Goal: Task Accomplishment & Management: Manage account settings

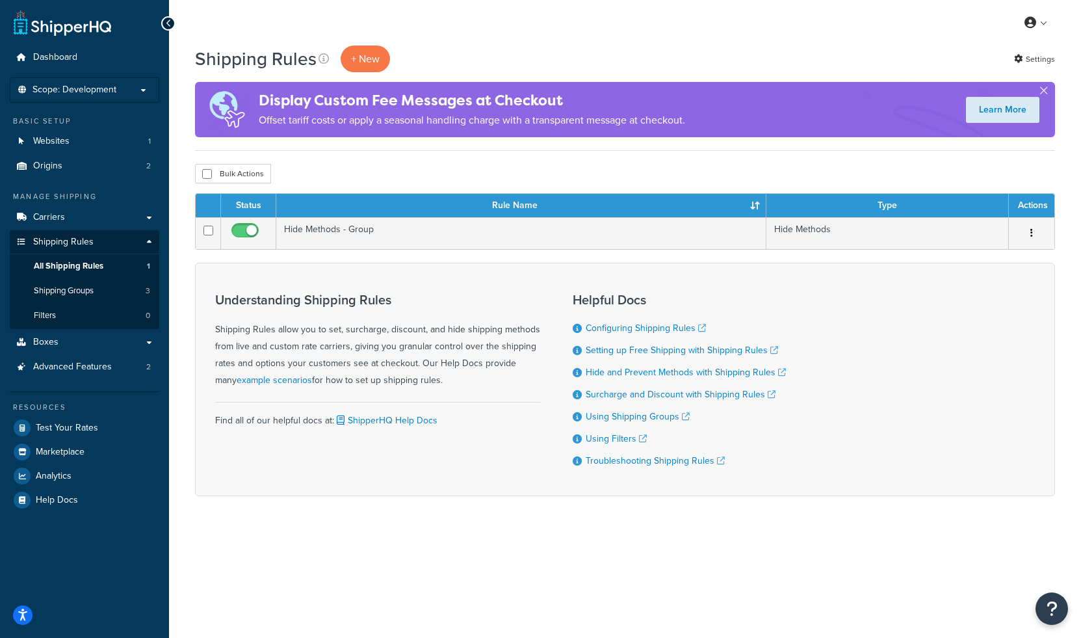
click at [616, 155] on div "Shipping Rules + New Settings Display Custom Fee Messages at Checkout Offset ta…" at bounding box center [625, 294] width 912 height 496
click at [364, 60] on p "+ New" at bounding box center [365, 59] width 49 height 27
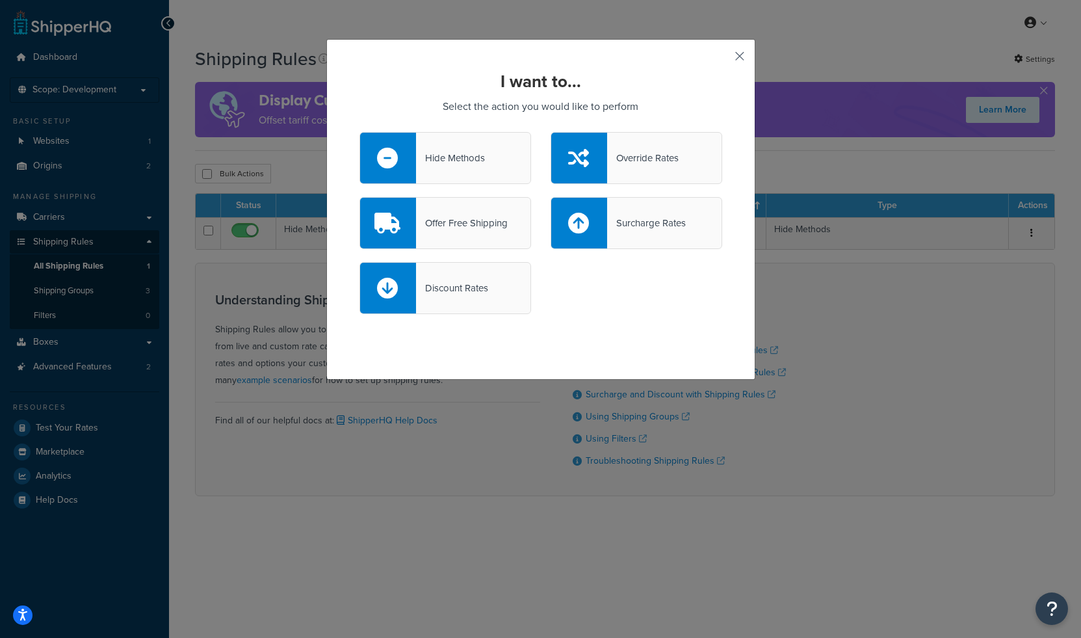
click at [722, 59] on button "button" at bounding box center [720, 60] width 3 height 3
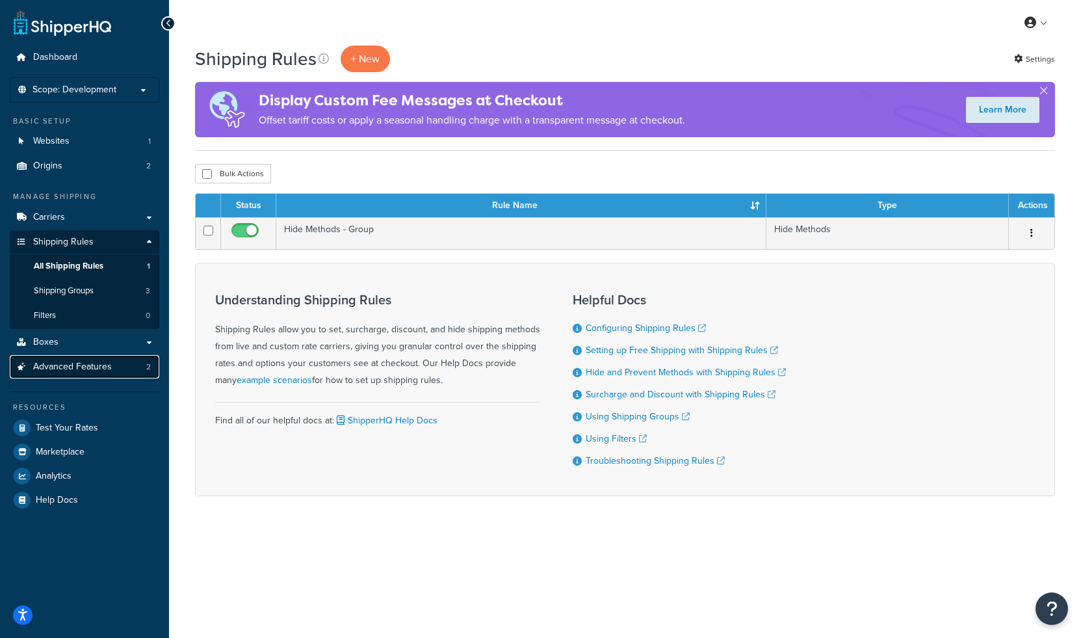
click at [79, 373] on link "Advanced Features 2" at bounding box center [85, 367] width 150 height 24
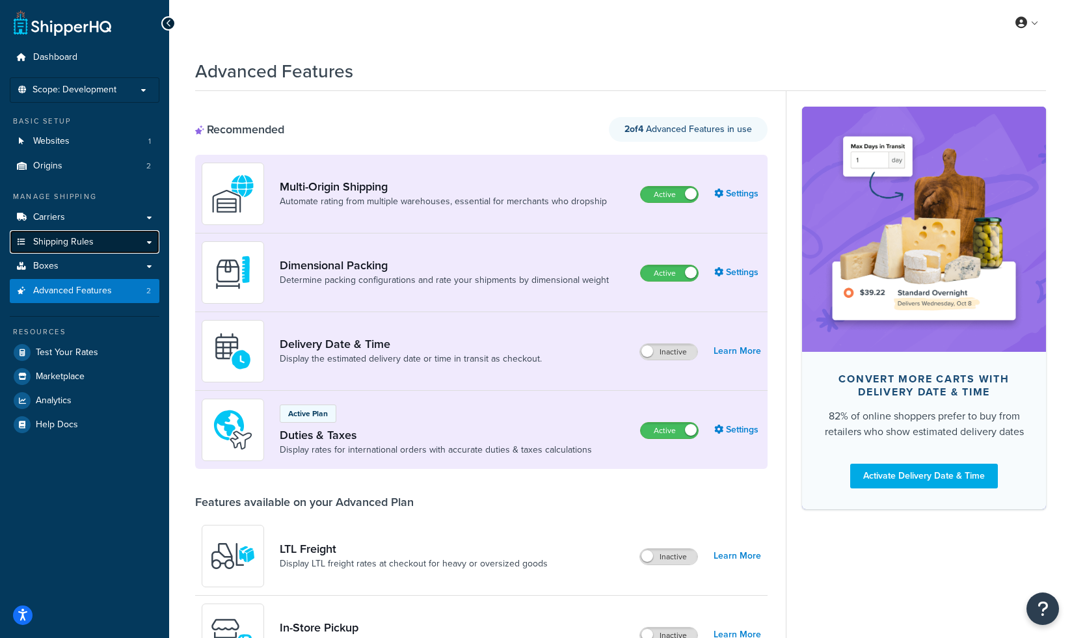
click at [99, 239] on link "Shipping Rules" at bounding box center [85, 242] width 150 height 24
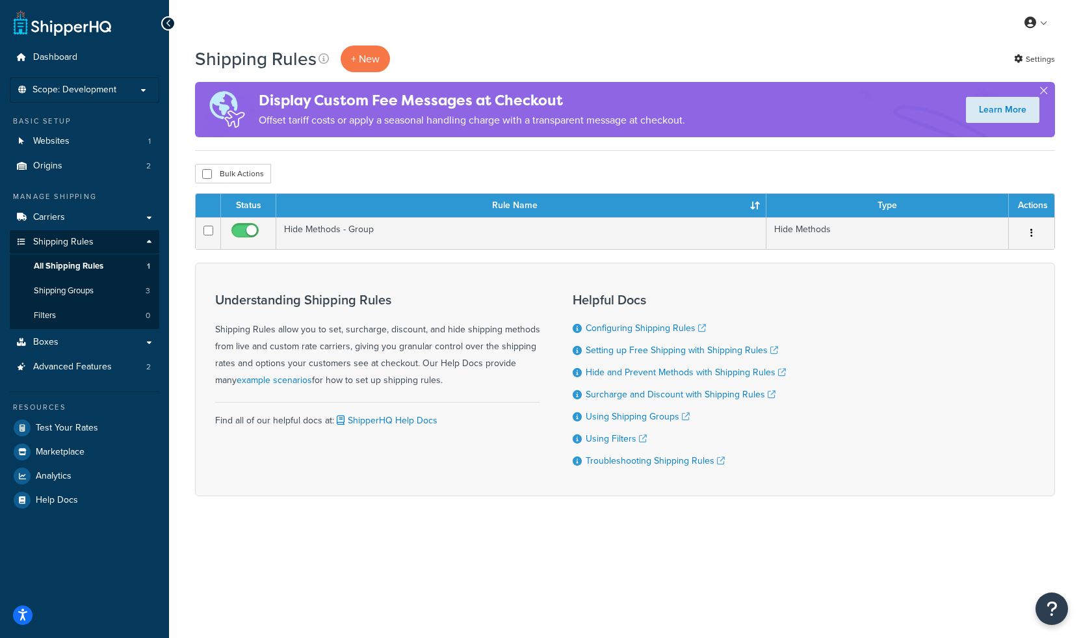
click at [369, 75] on div "Shipping Rules + New Settings Display Custom Fee Messages at Checkout Offset ta…" at bounding box center [625, 98] width 860 height 105
click at [369, 68] on p "+ New" at bounding box center [365, 59] width 49 height 27
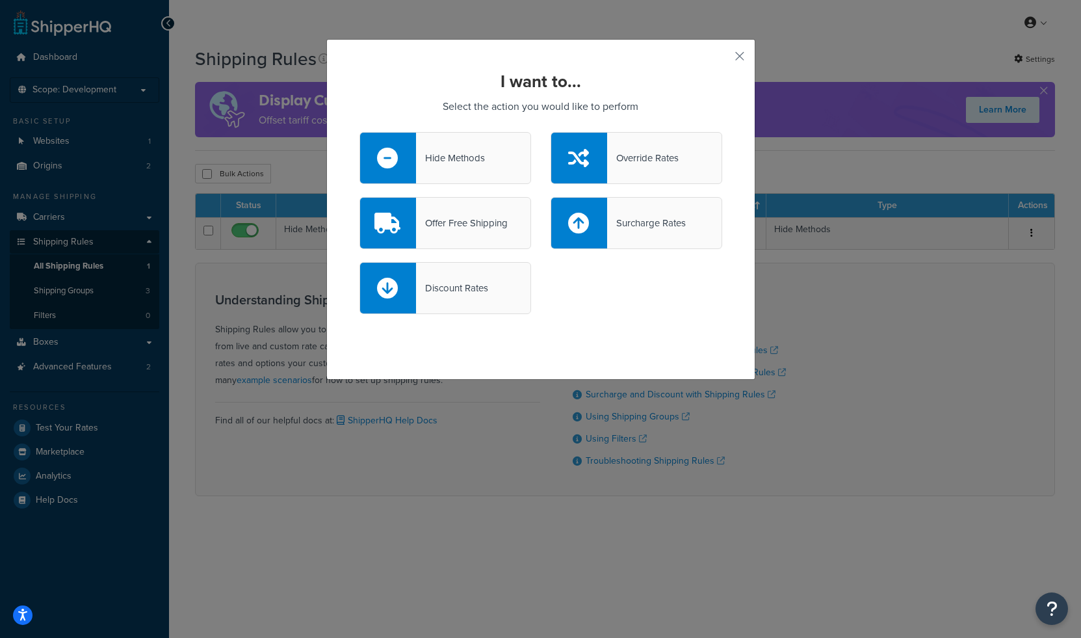
click at [492, 157] on div "Hide Methods" at bounding box center [446, 158] width 172 height 52
click at [0, 0] on input "Hide Methods" at bounding box center [0, 0] width 0 height 0
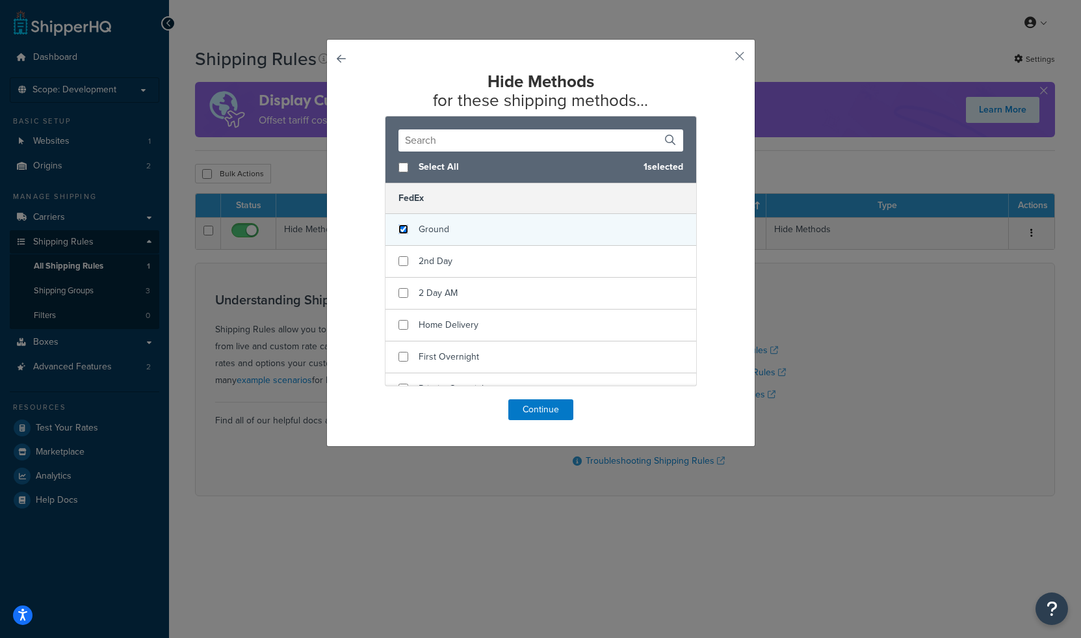
click at [402, 233] on input "checkbox" at bounding box center [404, 229] width 10 height 10
checkbox input "true"
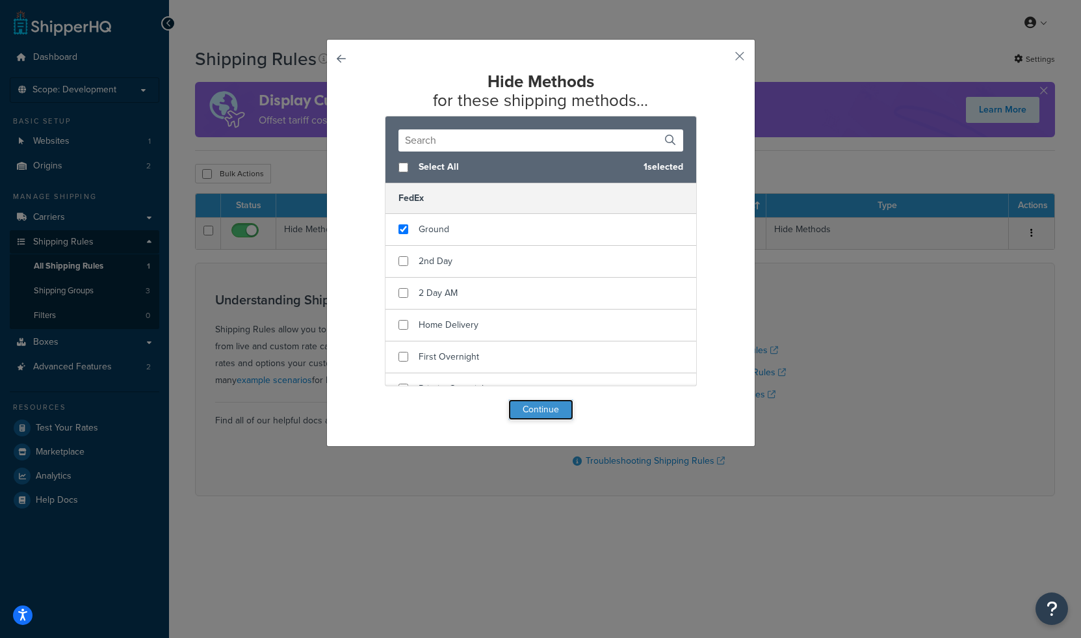
click at [529, 408] on button "Continue" at bounding box center [541, 409] width 65 height 21
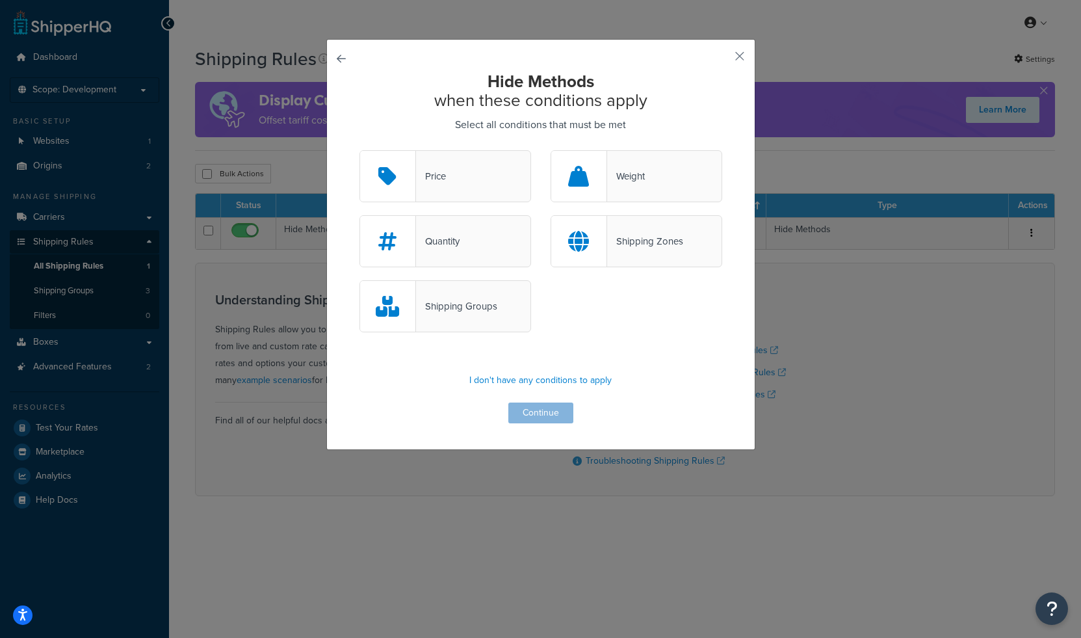
click at [590, 319] on div "Shipping Groups" at bounding box center [541, 312] width 382 height 65
click at [455, 304] on div "Shipping Groups" at bounding box center [456, 306] width 81 height 18
click at [0, 0] on input "Shipping Groups" at bounding box center [0, 0] width 0 height 0
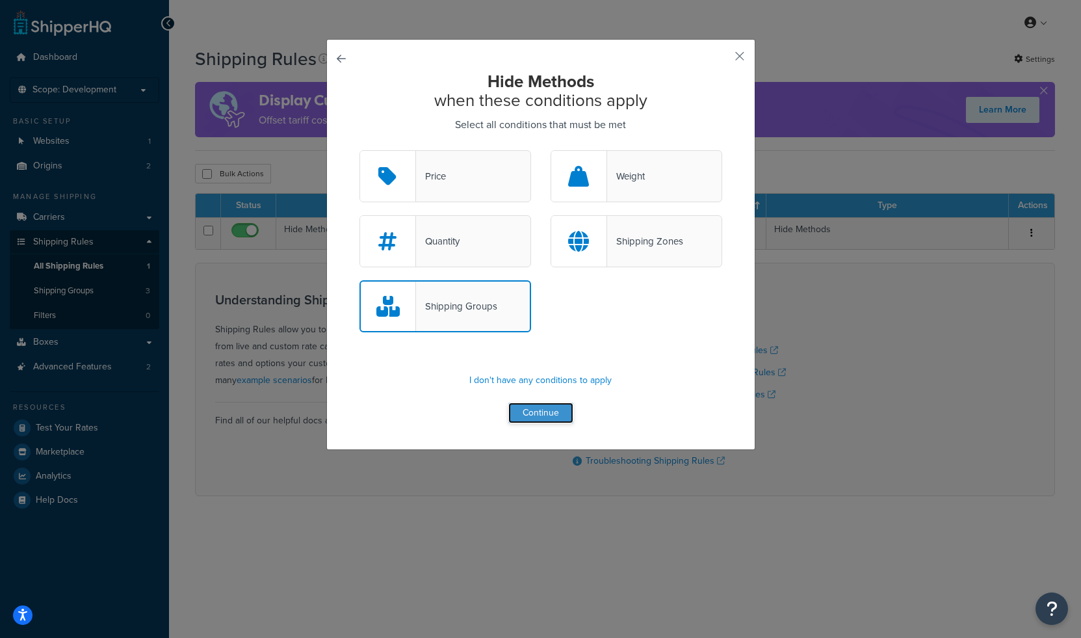
click at [534, 421] on button "Continue" at bounding box center [541, 413] width 65 height 21
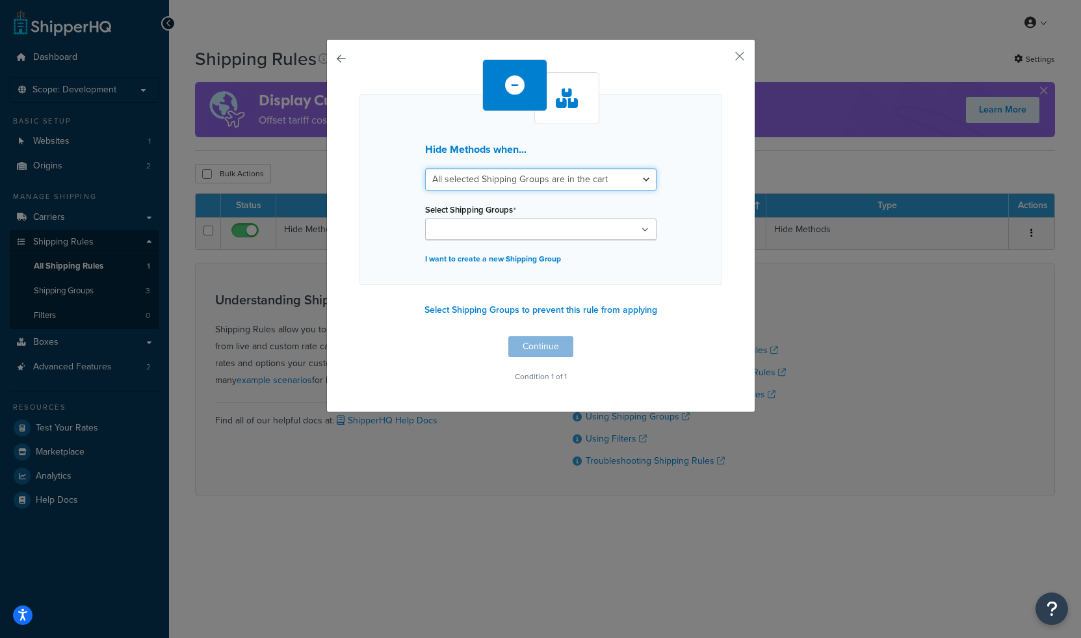
click at [631, 176] on select "All selected Shipping Groups are in the cart Any selected Shipping Groups are i…" at bounding box center [541, 179] width 232 height 22
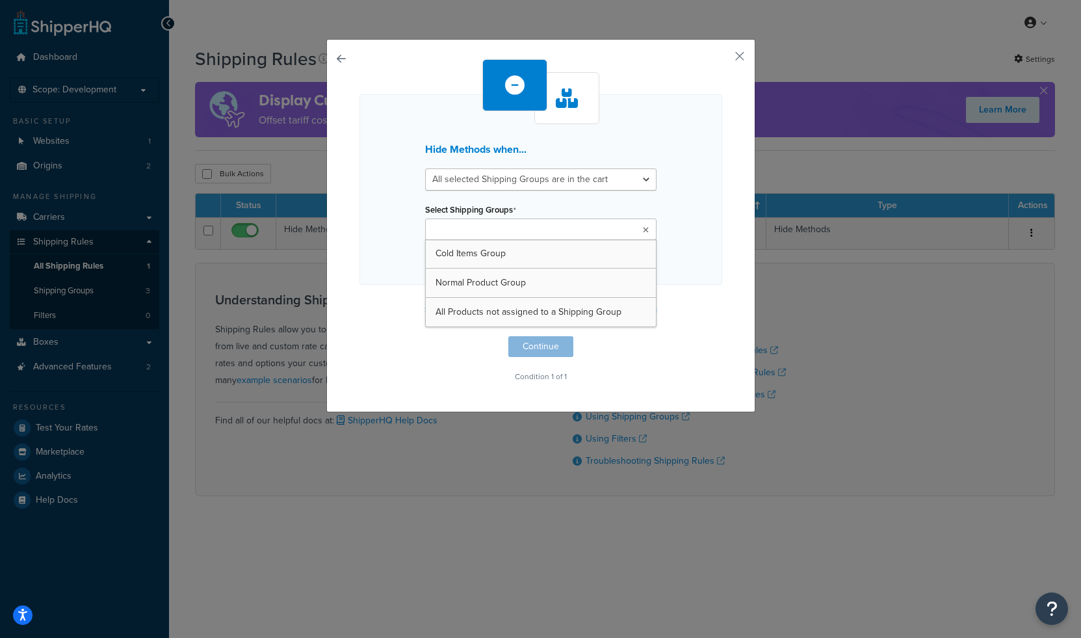
click at [628, 230] on ul at bounding box center [541, 229] width 232 height 21
click at [682, 246] on div "Hide Methods when... All selected Shipping Groups are in the cart Any selected …" at bounding box center [541, 189] width 363 height 191
click at [538, 264] on p "I want to create a new Shipping Group" at bounding box center [541, 259] width 232 height 18
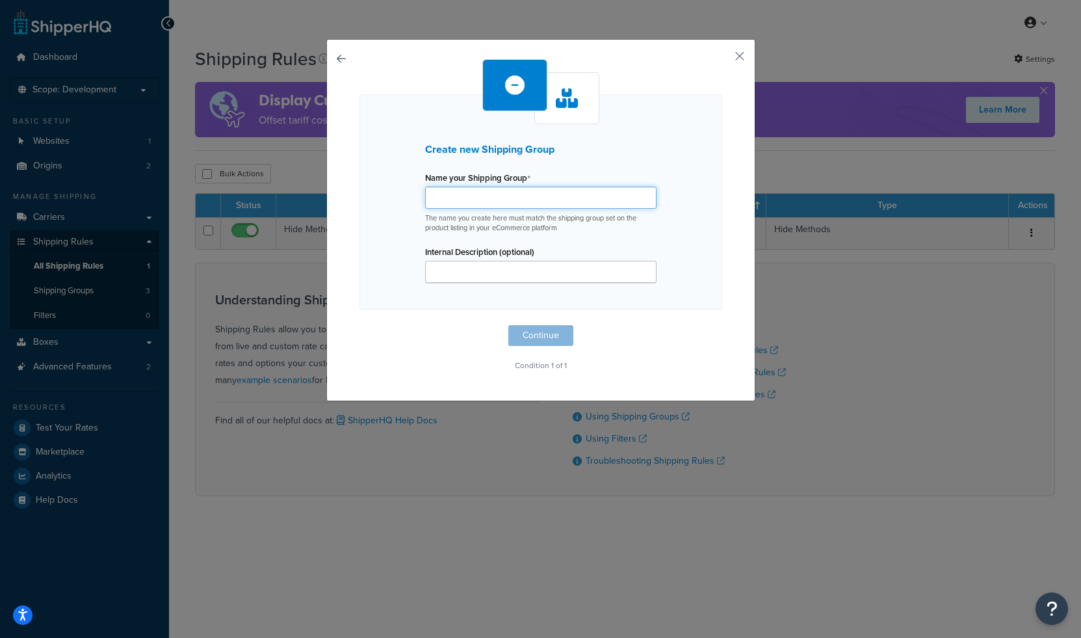
click at [540, 205] on input "Name your Shipping Group" at bounding box center [541, 198] width 232 height 22
type input "Test For Cold Items"
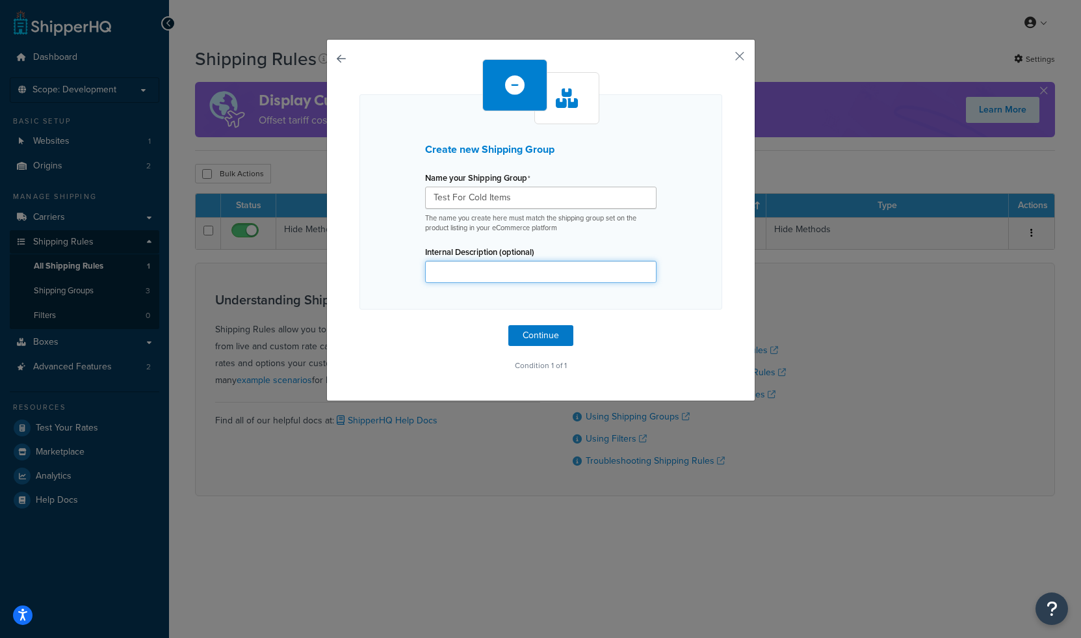
click at [533, 276] on input "Internal Description (optional)" at bounding box center [541, 272] width 232 height 22
click at [529, 332] on button "Continue" at bounding box center [541, 335] width 65 height 21
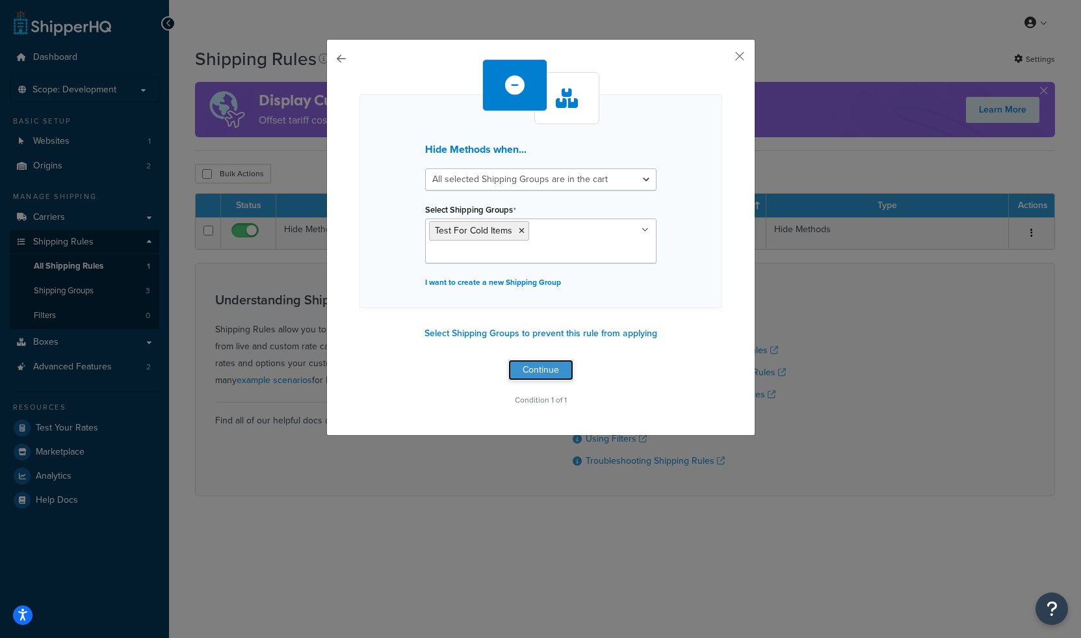
click at [528, 360] on button "Continue" at bounding box center [541, 370] width 65 height 21
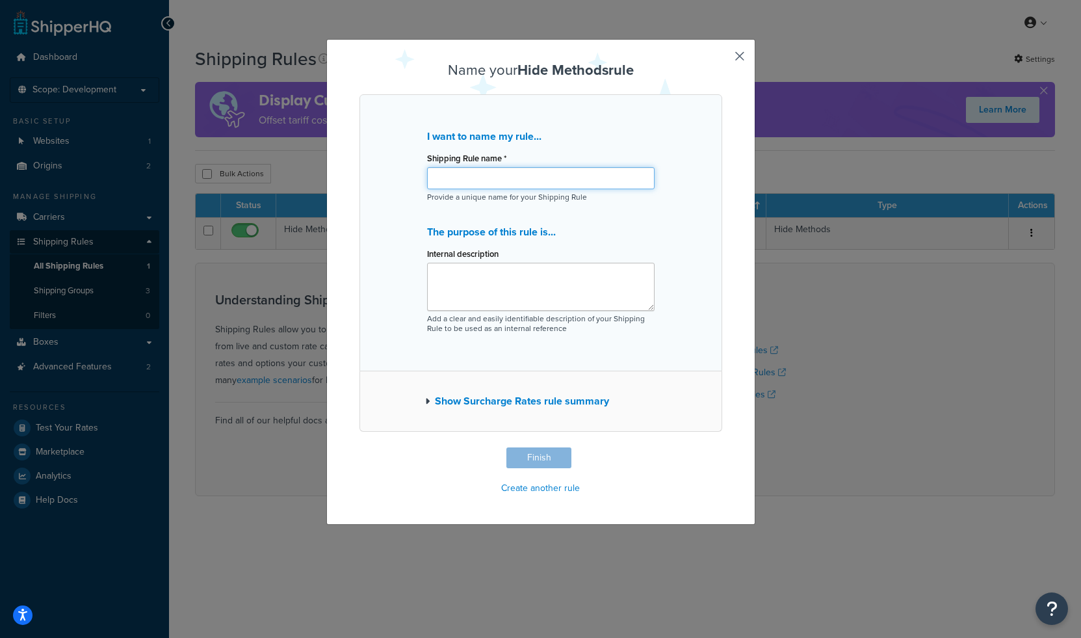
click at [517, 187] on input "Shipping Rule name *" at bounding box center [541, 178] width 228 height 22
type input "1"
type input "Hide Methods for special products"
click at [448, 401] on button "Show Surcharge Rates rule summary" at bounding box center [517, 401] width 184 height 18
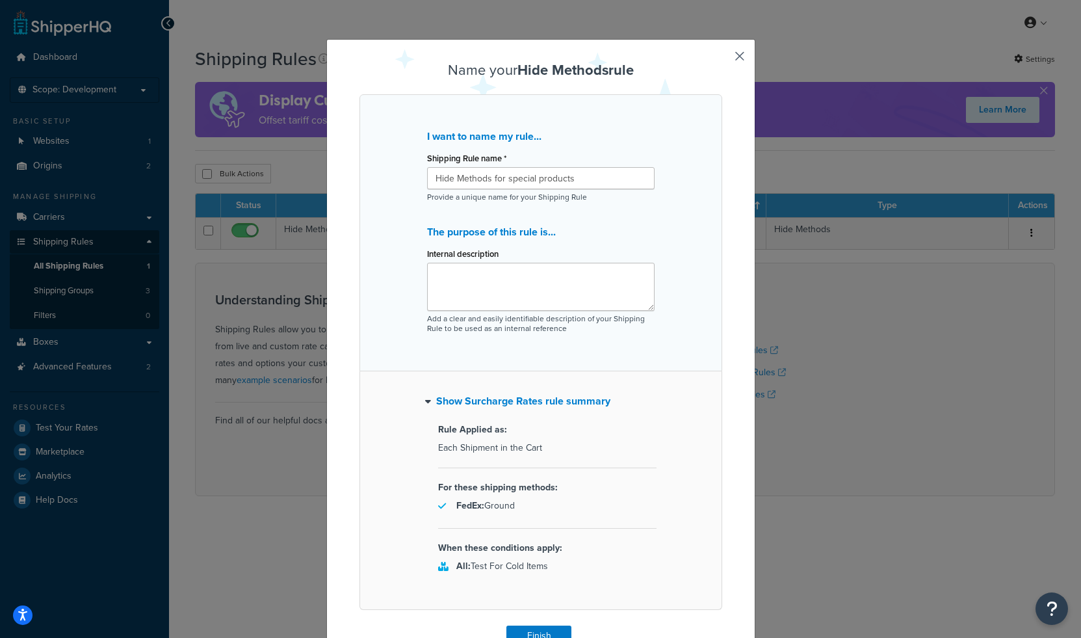
scroll to position [66, 0]
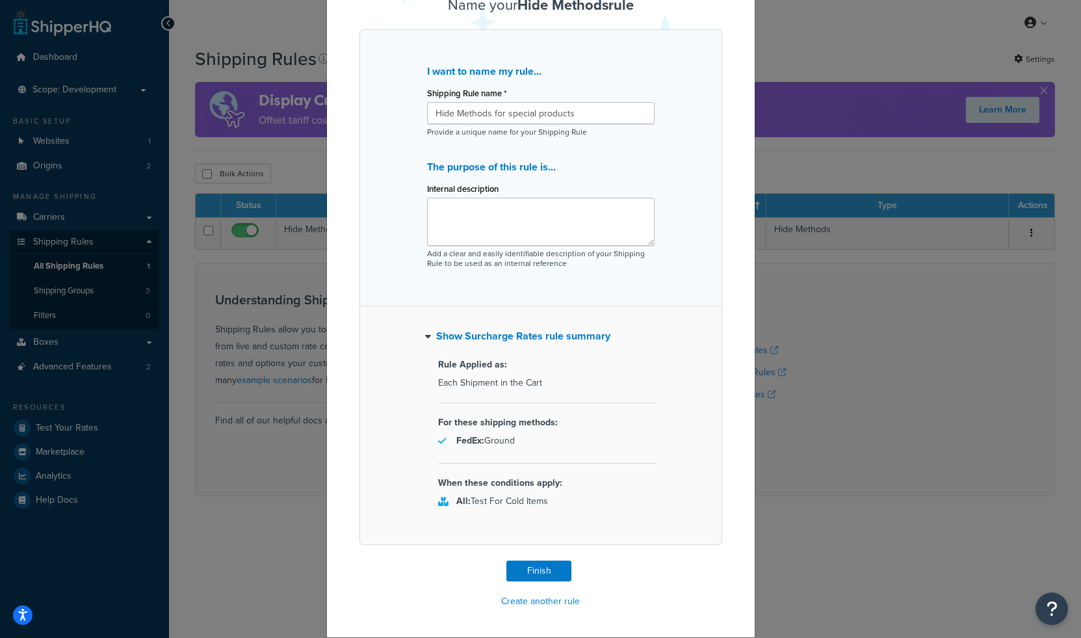
click at [453, 336] on button "Show Surcharge Rates rule summary" at bounding box center [517, 336] width 185 height 18
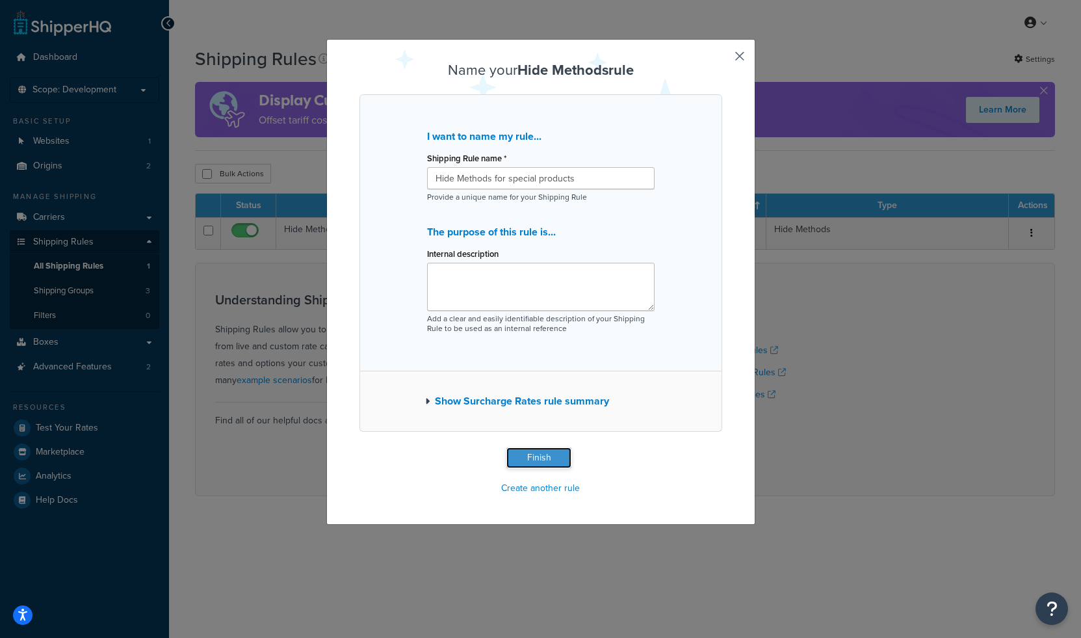
click at [520, 455] on button "Finish" at bounding box center [539, 457] width 65 height 21
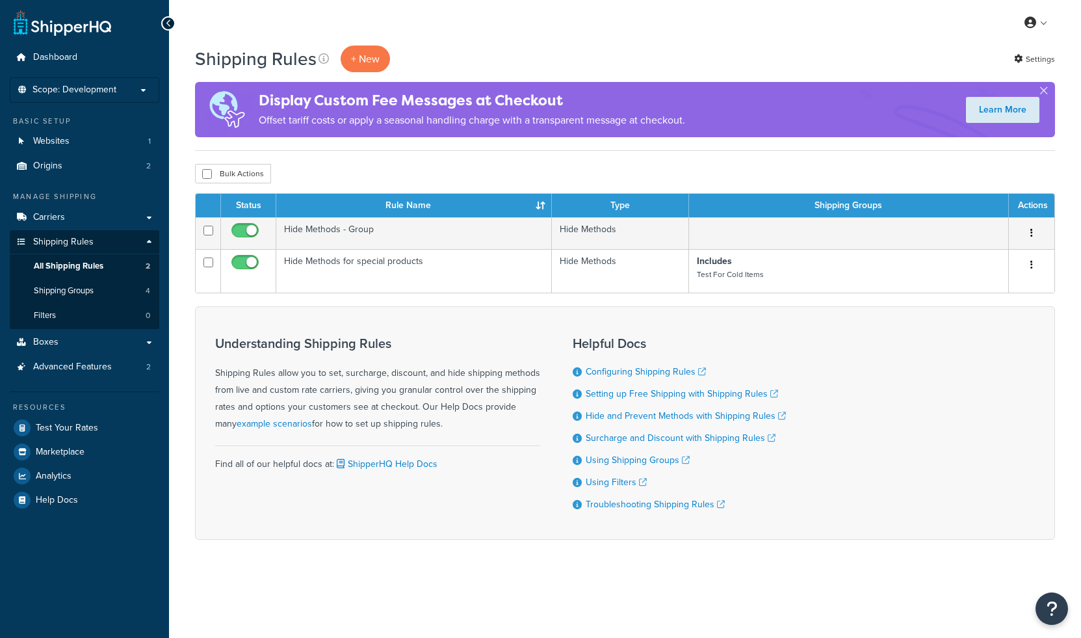
click at [483, 321] on div "Understanding Shipping Rules Shipping Rules allow you to set, surcharge, discou…" at bounding box center [625, 422] width 860 height 233
click at [126, 289] on link "Shipping Groups 4" at bounding box center [85, 291] width 150 height 24
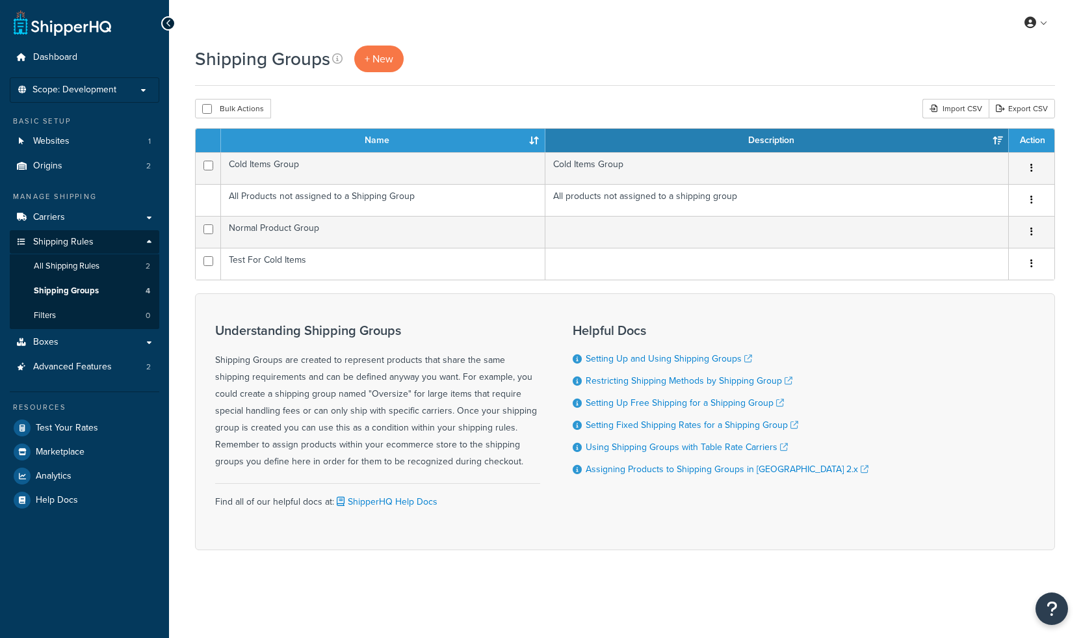
click at [386, 296] on div "Understanding Shipping Groups Shipping Groups are created to represent products…" at bounding box center [625, 421] width 860 height 257
click at [377, 61] on span "+ New" at bounding box center [379, 58] width 29 height 15
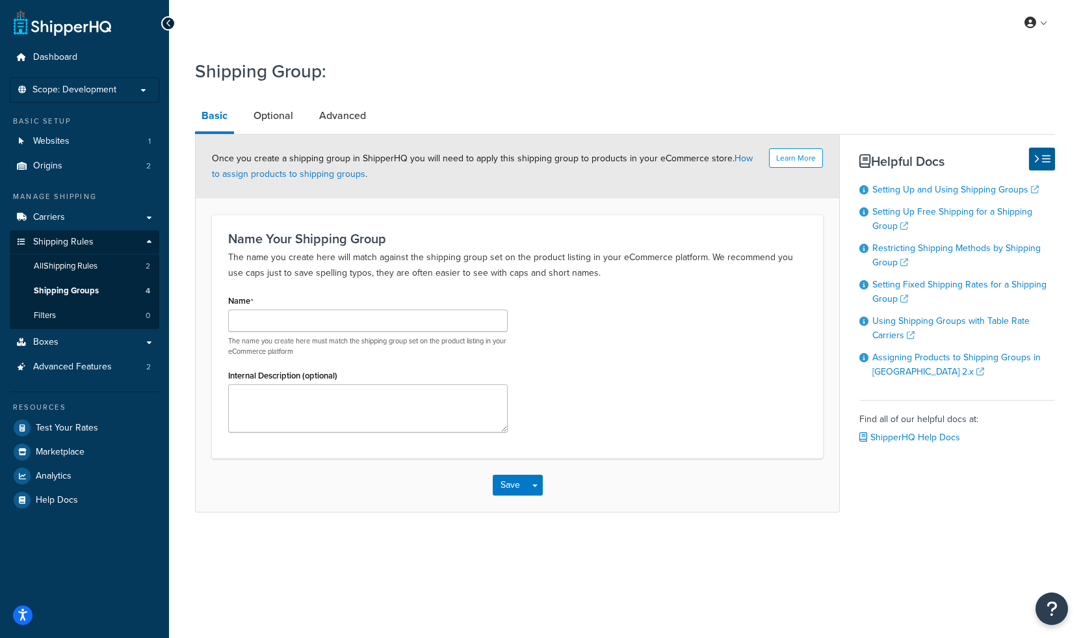
click at [280, 222] on div "Name Your Shipping Group The name you create here will match against the shippi…" at bounding box center [517, 337] width 611 height 244
click at [739, 160] on link "How to assign products to shipping groups" at bounding box center [482, 166] width 541 height 29
click at [401, 318] on input "Name" at bounding box center [368, 321] width 280 height 22
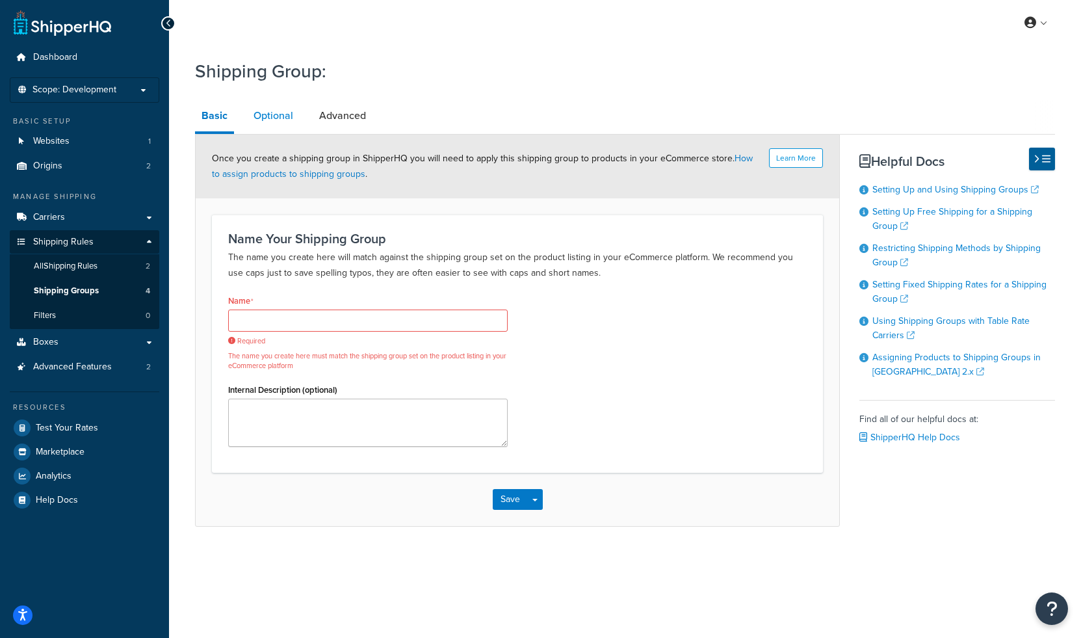
click at [284, 119] on link "Optional" at bounding box center [273, 115] width 53 height 31
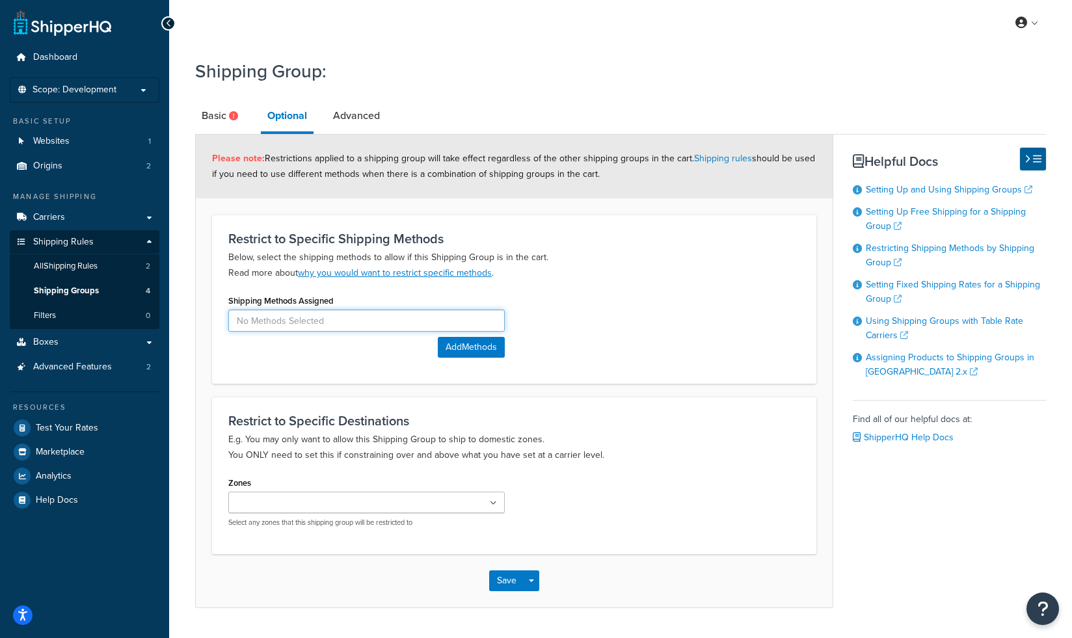
click at [287, 317] on input at bounding box center [366, 321] width 276 height 22
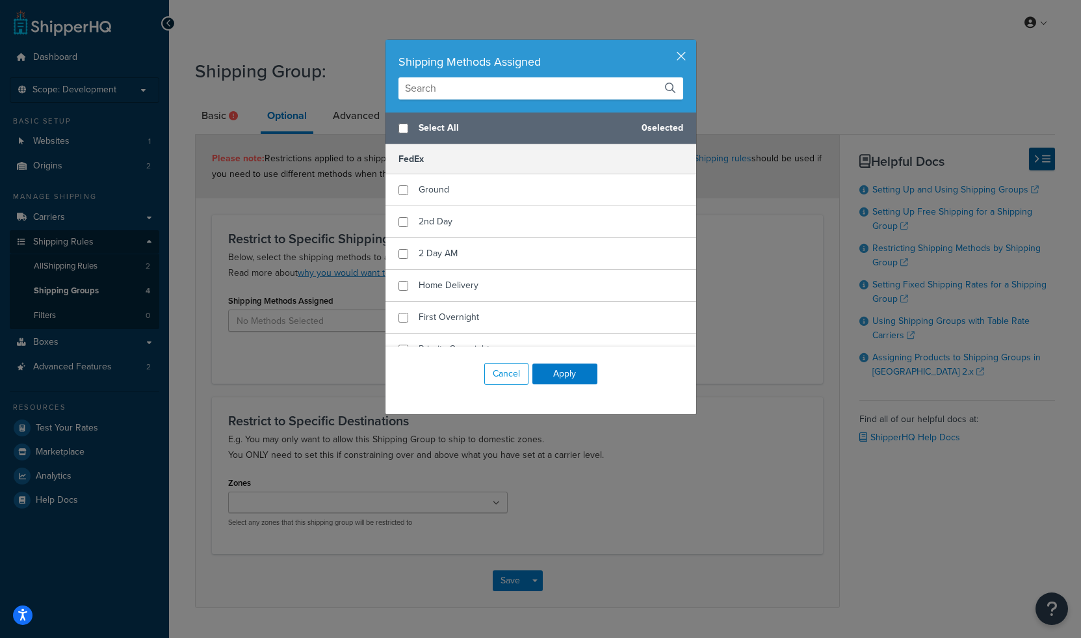
click at [501, 362] on div "Cancel Apply" at bounding box center [541, 374] width 311 height 55
click at [499, 372] on button "Cancel" at bounding box center [506, 374] width 44 height 22
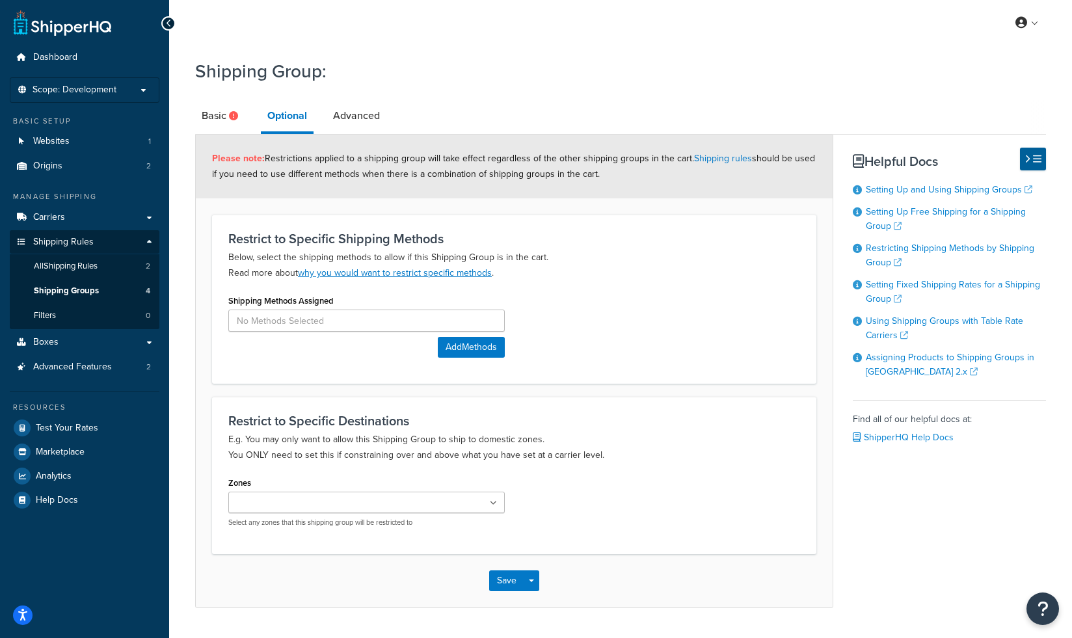
click at [367, 366] on div "Shipping Methods Assigned Add Methods" at bounding box center [367, 329] width 296 height 76
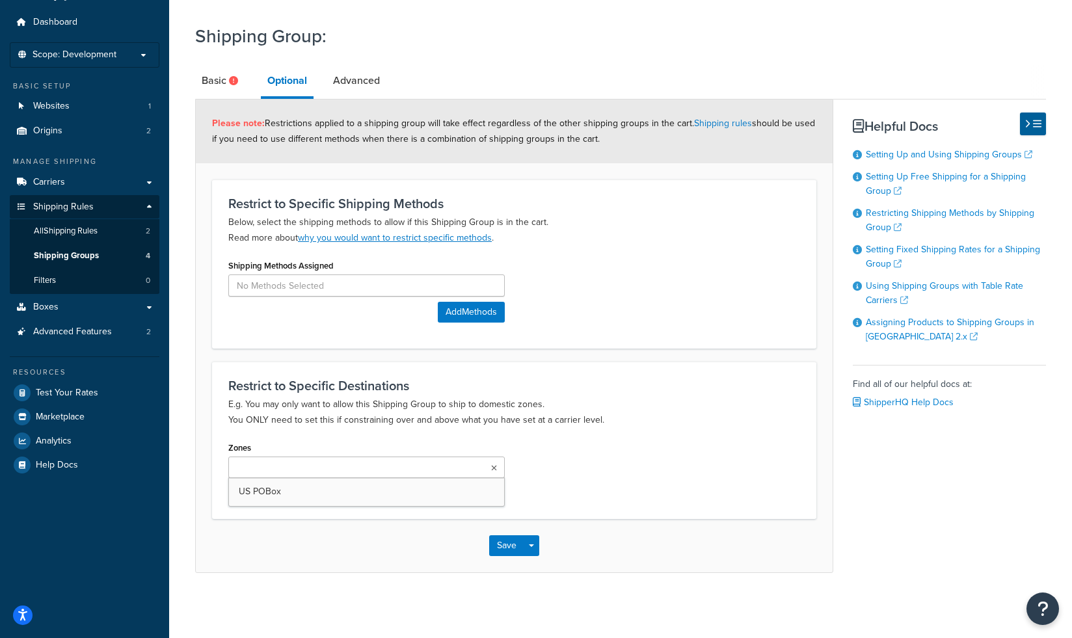
click at [333, 473] on ul at bounding box center [366, 467] width 276 height 21
click at [397, 431] on div "Restrict to Specific Destinations E.g. You may only want to allow this Shipping…" at bounding box center [514, 440] width 604 height 157
click at [357, 79] on link "Advanced" at bounding box center [356, 80] width 60 height 31
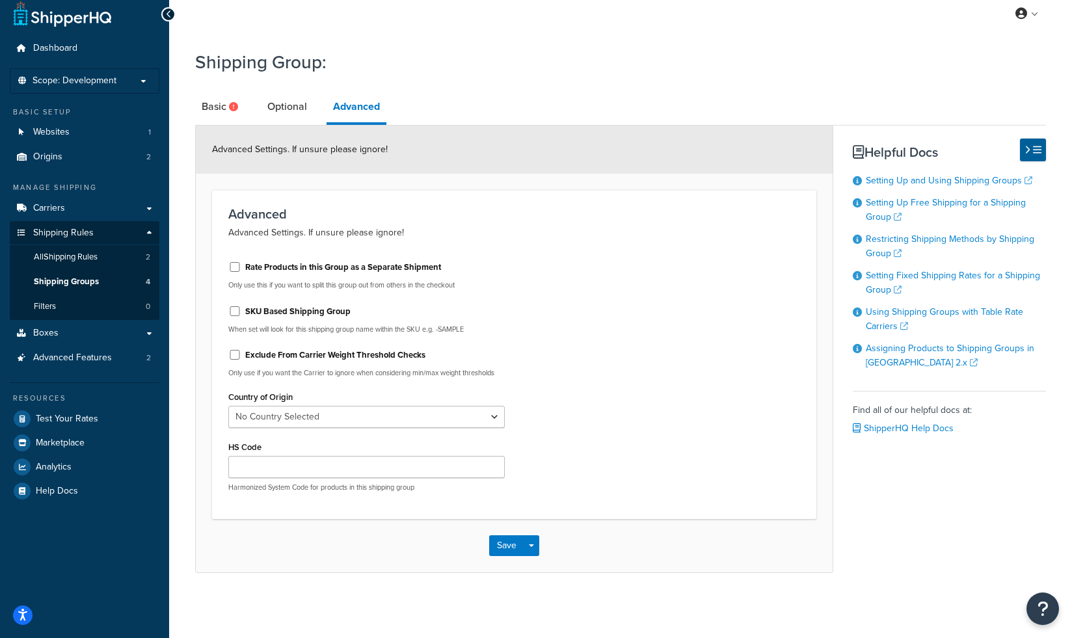
scroll to position [9, 0]
click at [473, 273] on div "Rate Products in this Group as a Separate Shipment" at bounding box center [366, 266] width 276 height 20
click at [439, 423] on select "No Country Selected United States United Kingdom Afghanistan Åland Islands Alba…" at bounding box center [366, 417] width 276 height 22
click at [550, 325] on div "Rate Products in this Group as a Separate Shipment Only use this if you want to…" at bounding box center [514, 377] width 591 height 252
click at [298, 102] on link "Optional" at bounding box center [287, 106] width 53 height 31
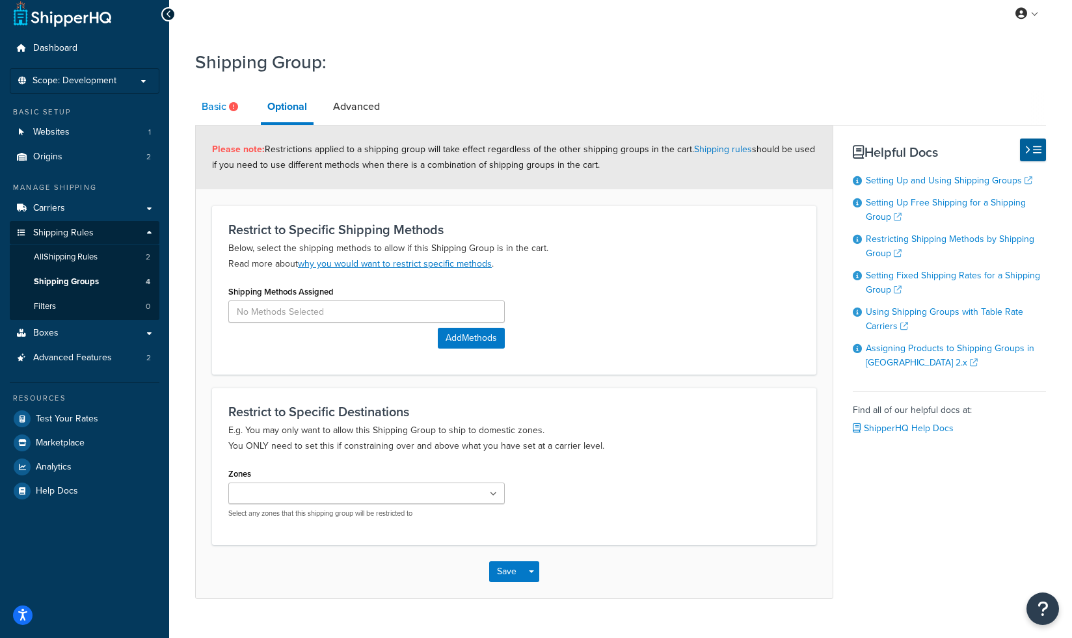
click at [211, 103] on link "Basic" at bounding box center [221, 106] width 53 height 31
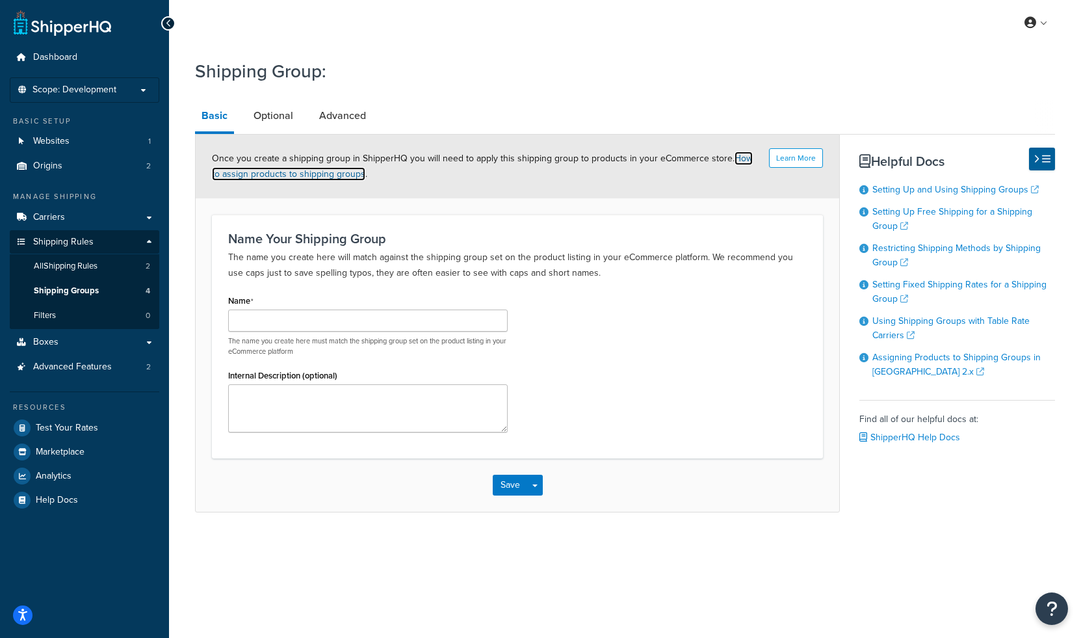
click at [277, 176] on link "How to assign products to shipping groups" at bounding box center [482, 166] width 541 height 29
click at [96, 292] on span "Shipping Groups" at bounding box center [66, 290] width 65 height 11
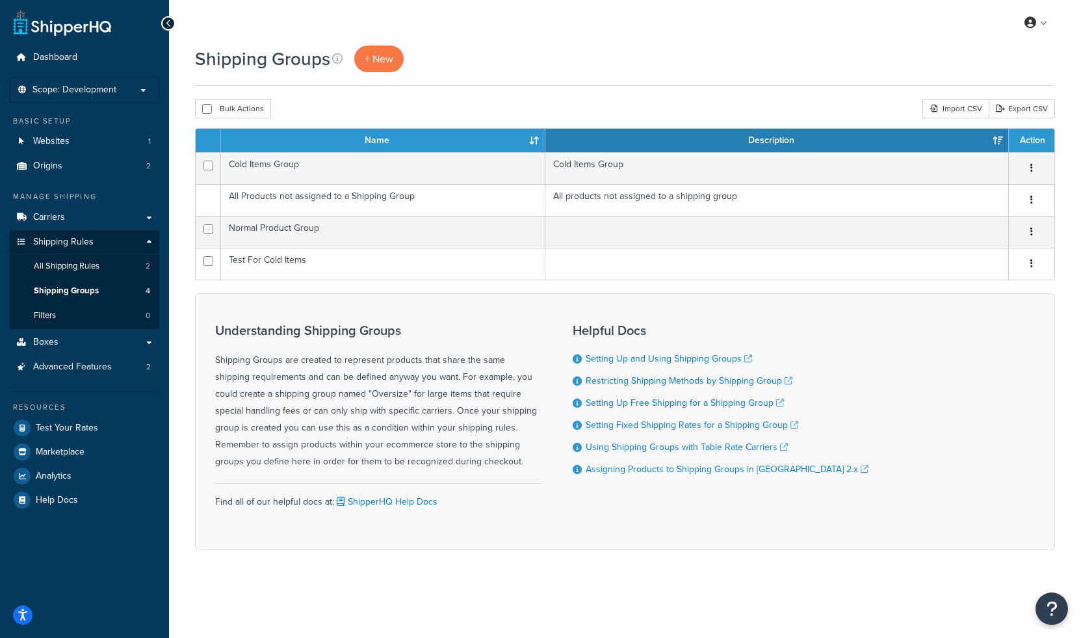
click at [441, 304] on div "Understanding Shipping Groups Shipping Groups are created to represent products…" at bounding box center [625, 421] width 860 height 257
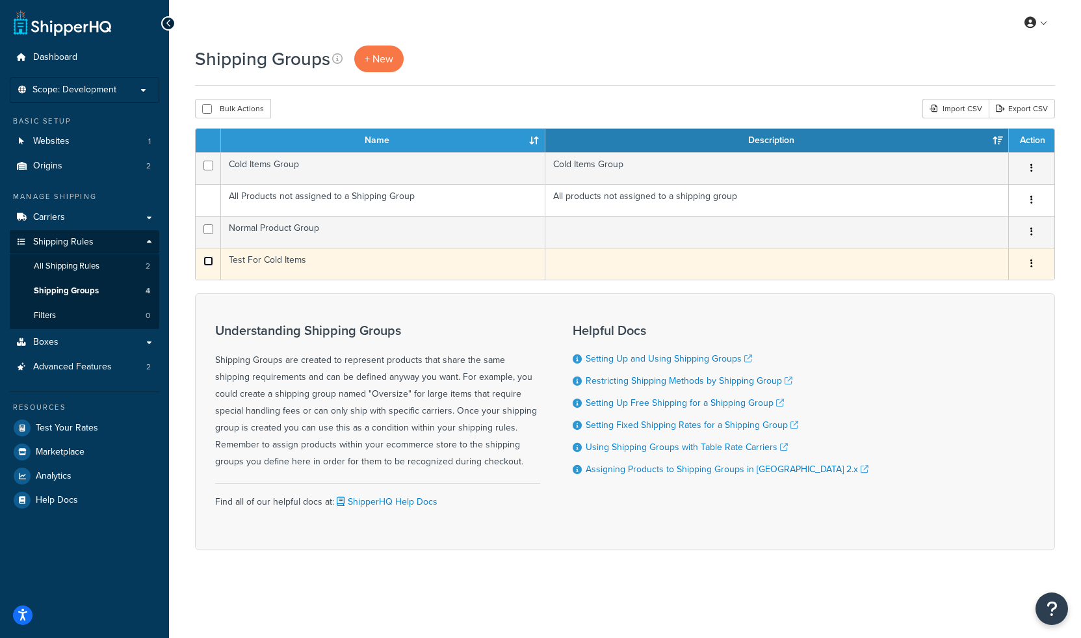
click at [206, 262] on input "checkbox" at bounding box center [209, 261] width 10 height 10
checkbox input "true"
click at [1035, 269] on button "button" at bounding box center [1032, 264] width 18 height 21
click at [974, 348] on link "Delete" at bounding box center [979, 343] width 103 height 27
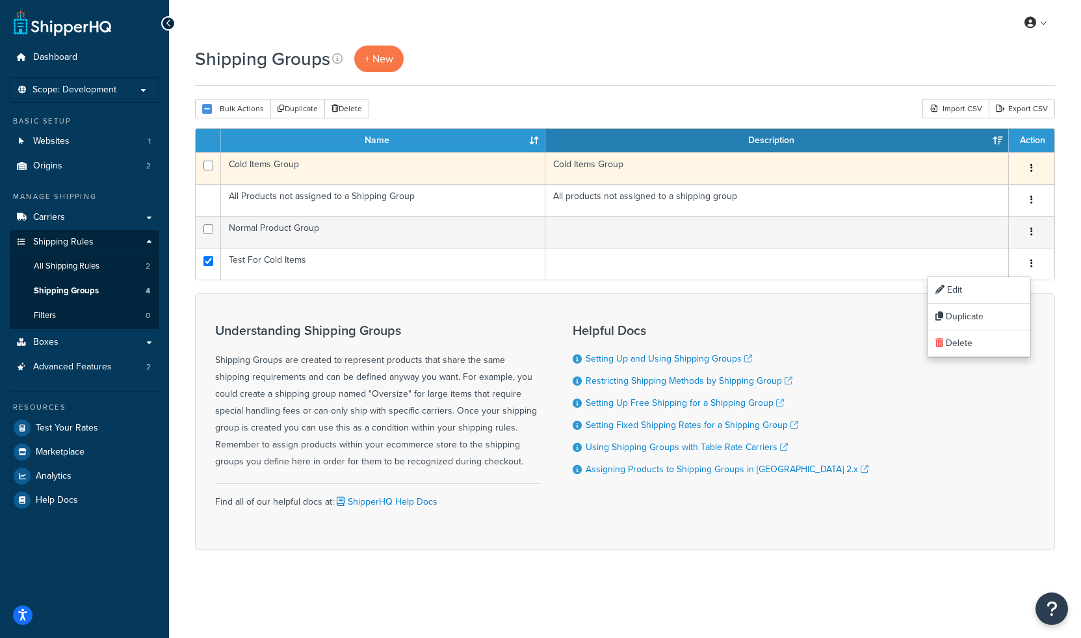
click at [1033, 167] on button "button" at bounding box center [1032, 168] width 18 height 21
click at [278, 166] on td "Cold Items Group" at bounding box center [383, 168] width 325 height 32
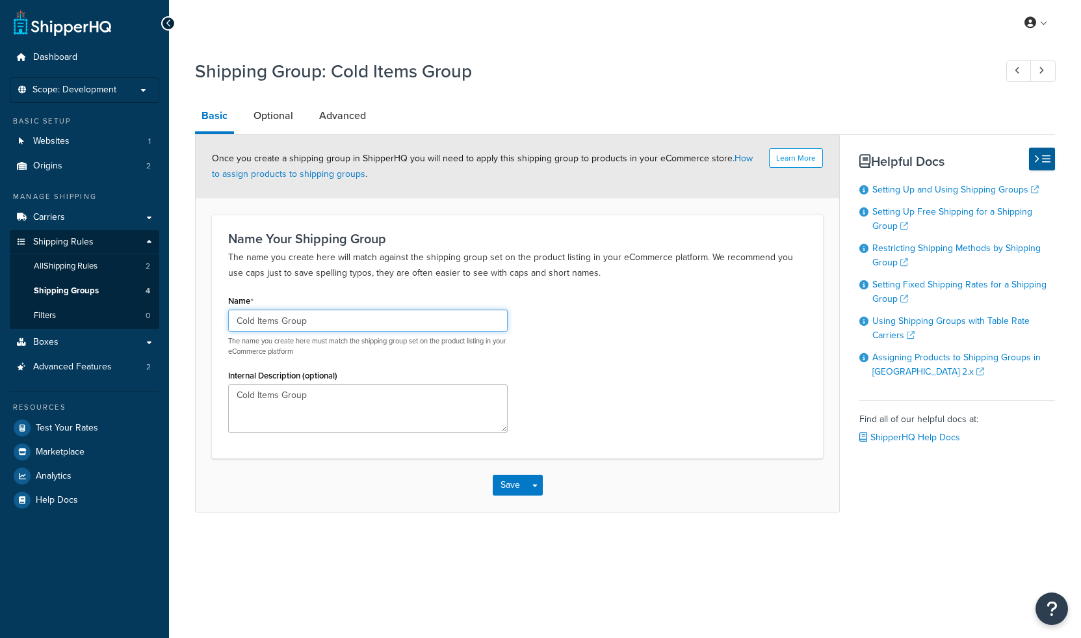
drag, startPoint x: 319, startPoint y: 323, endPoint x: 179, endPoint y: 315, distance: 139.4
click at [179, 316] on div "Shipping Group: Cold Items Group Basic Optional Advanced Learn More Once you cr…" at bounding box center [625, 298] width 912 height 493
click at [267, 116] on link "Optional" at bounding box center [273, 115] width 53 height 31
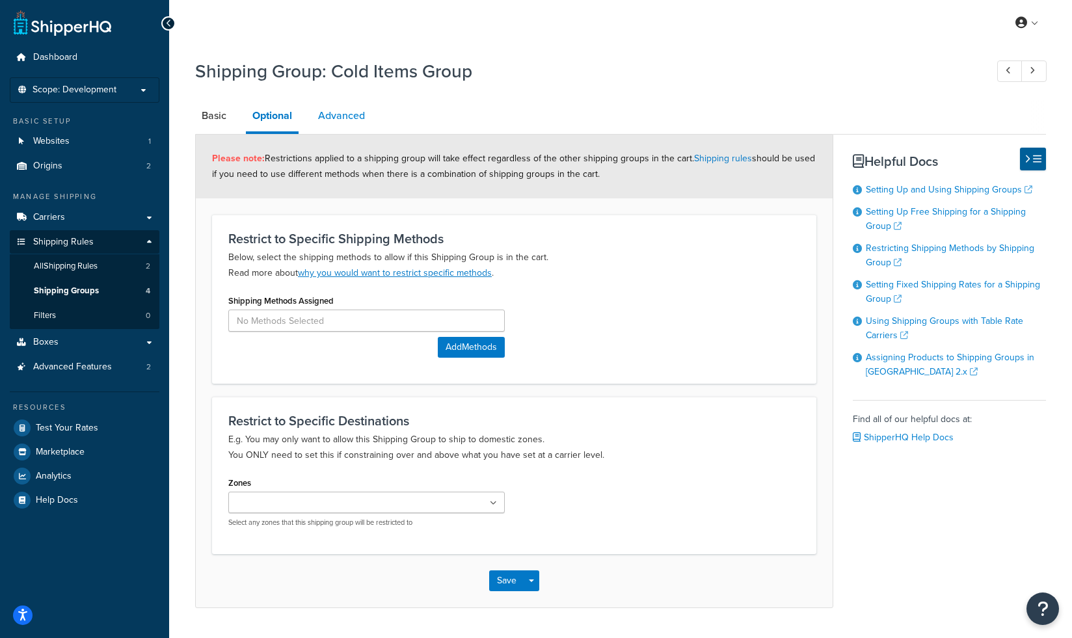
click at [349, 118] on link "Advanced" at bounding box center [341, 115] width 60 height 31
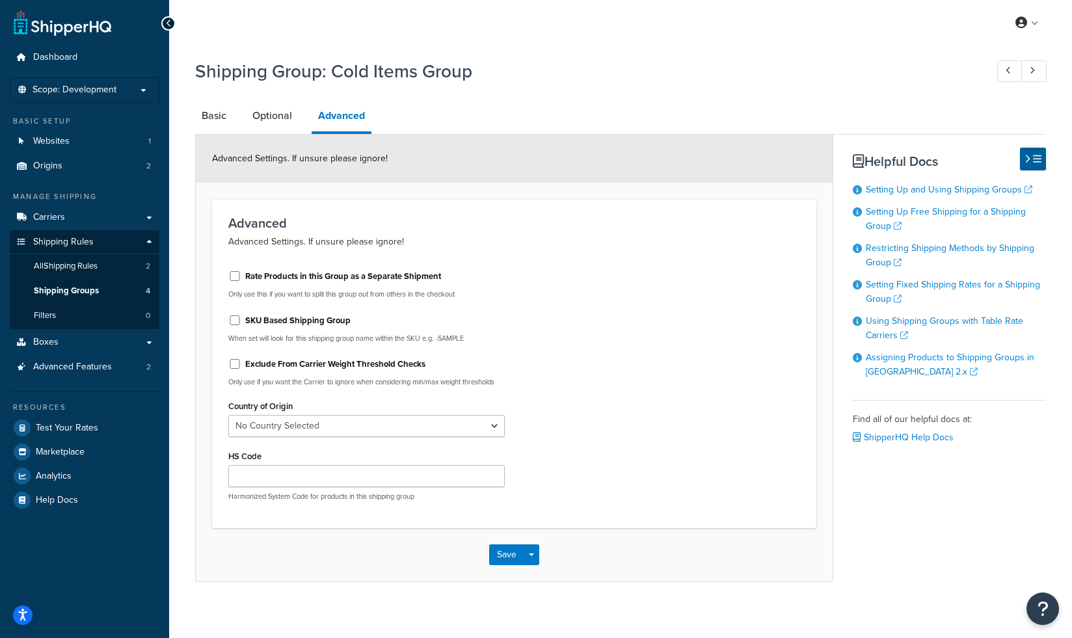
click at [306, 117] on li "Optional" at bounding box center [279, 115] width 66 height 31
click at [276, 116] on link "Optional" at bounding box center [272, 115] width 53 height 31
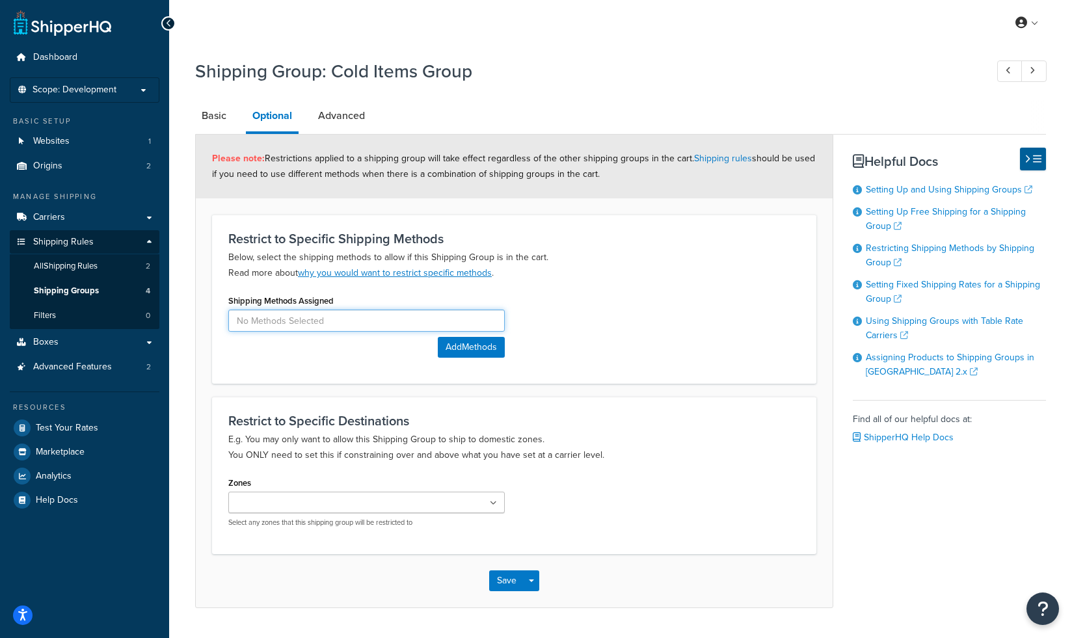
click at [362, 318] on input at bounding box center [366, 321] width 276 height 22
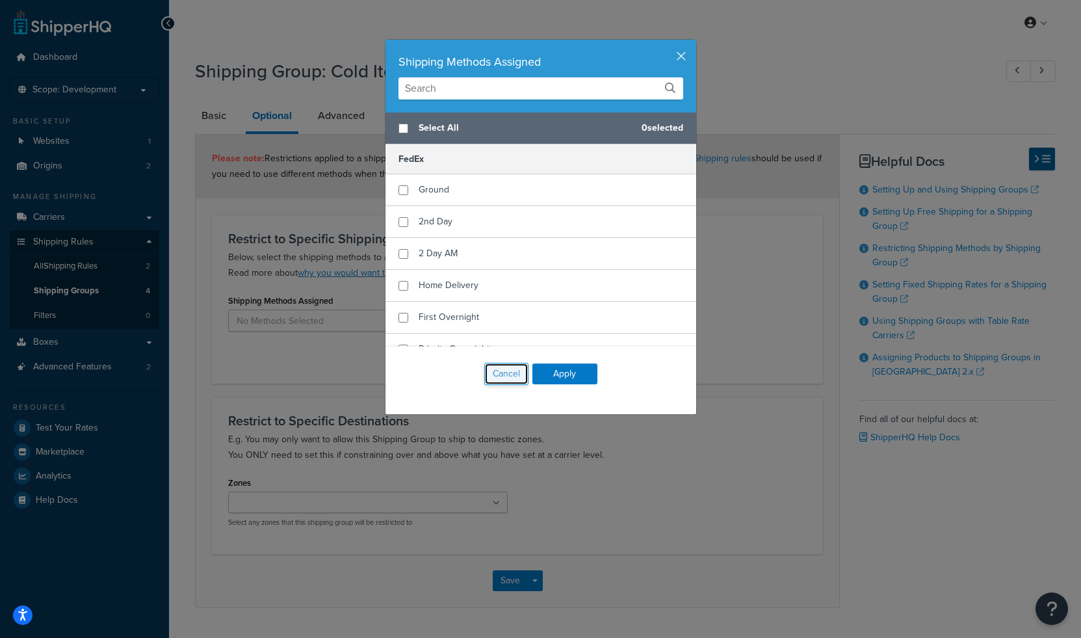
click at [497, 367] on button "Cancel" at bounding box center [506, 374] width 44 height 22
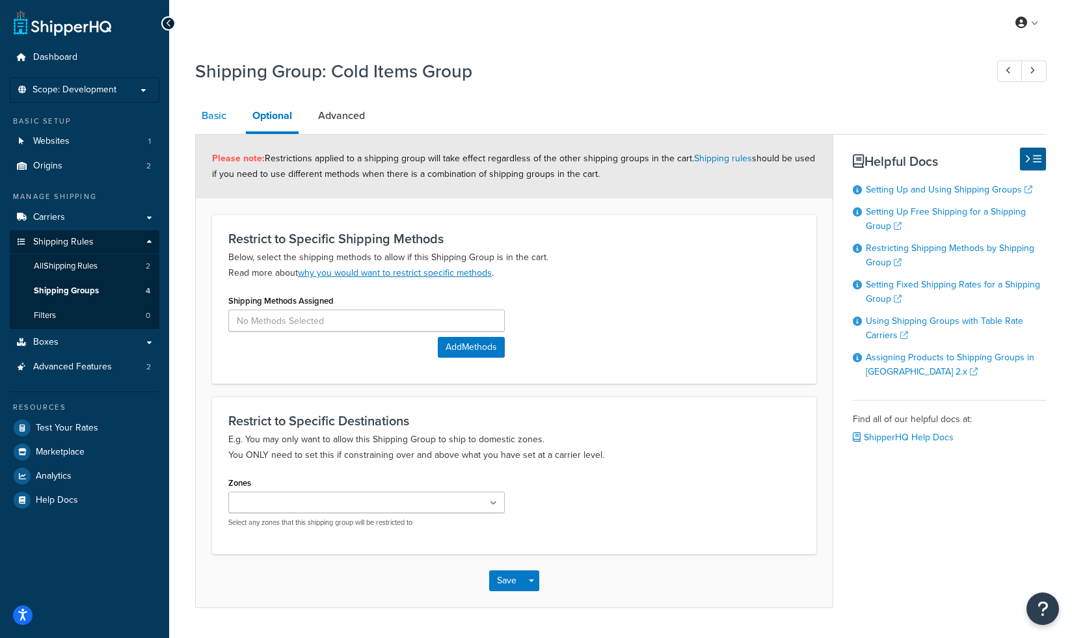
click at [217, 111] on link "Basic" at bounding box center [214, 115] width 38 height 31
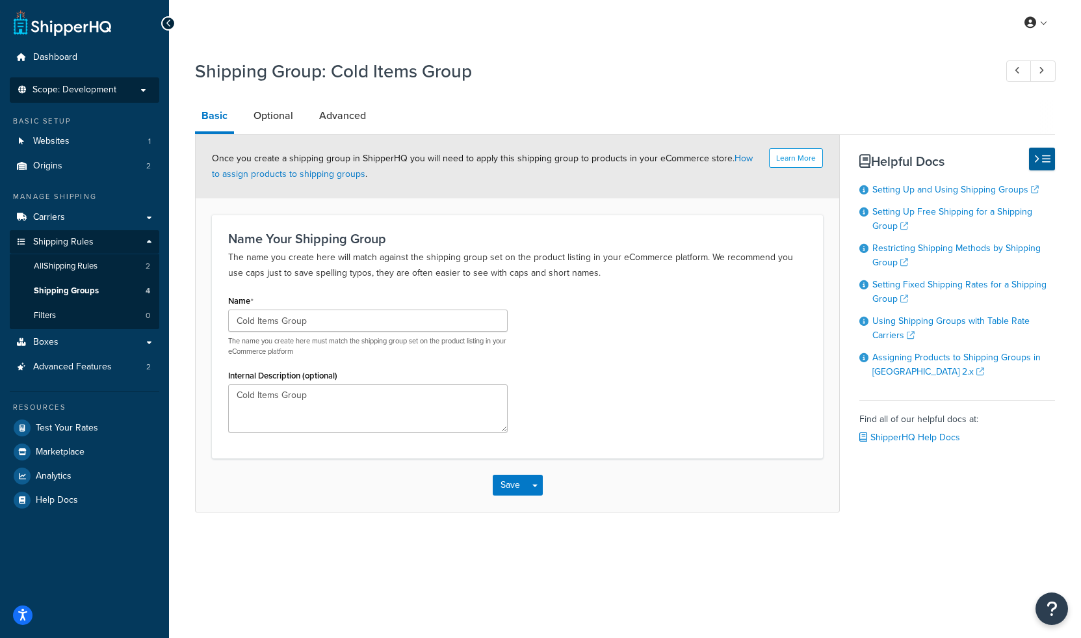
click at [123, 86] on p "Scope: Development" at bounding box center [85, 90] width 138 height 11
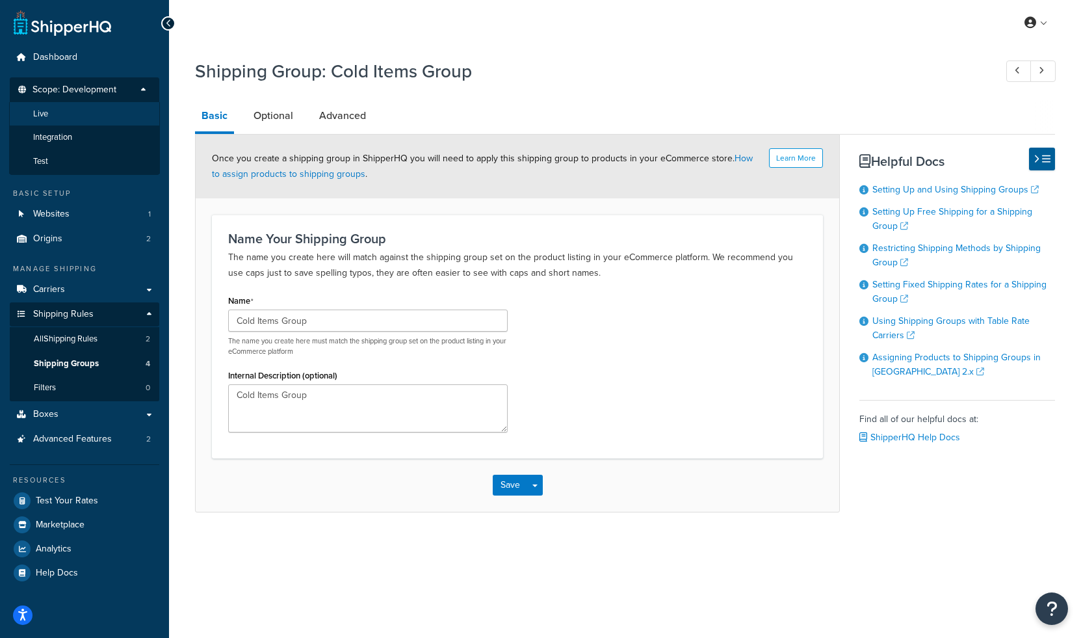
click at [79, 117] on li "Live" at bounding box center [84, 114] width 151 height 24
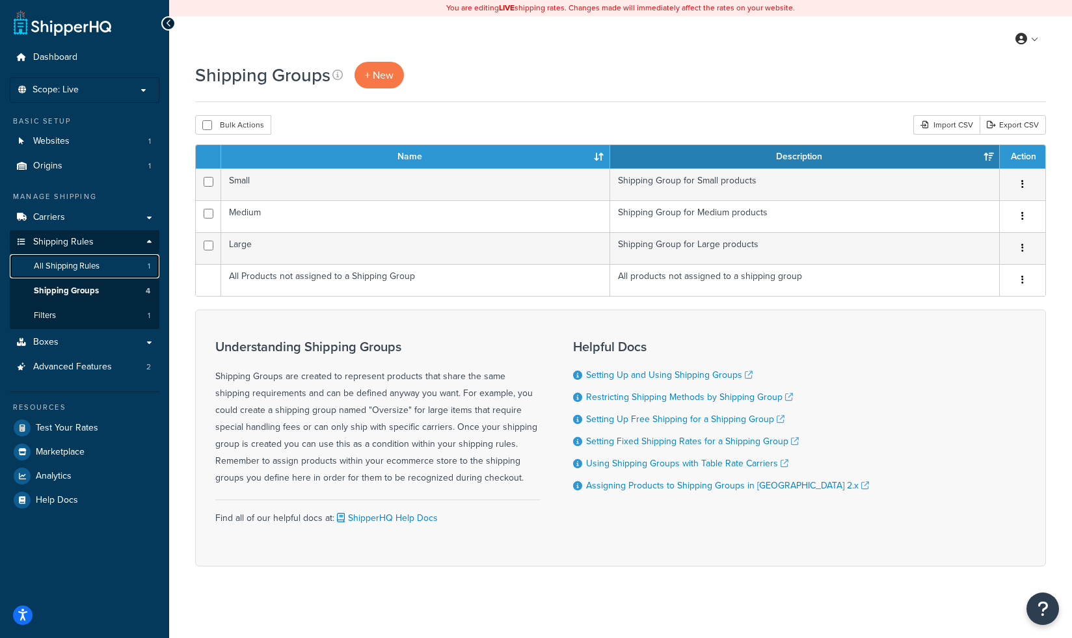
click at [106, 267] on link "All Shipping Rules 1" at bounding box center [85, 266] width 150 height 24
click at [88, 267] on span "All Shipping Rules" at bounding box center [67, 266] width 66 height 11
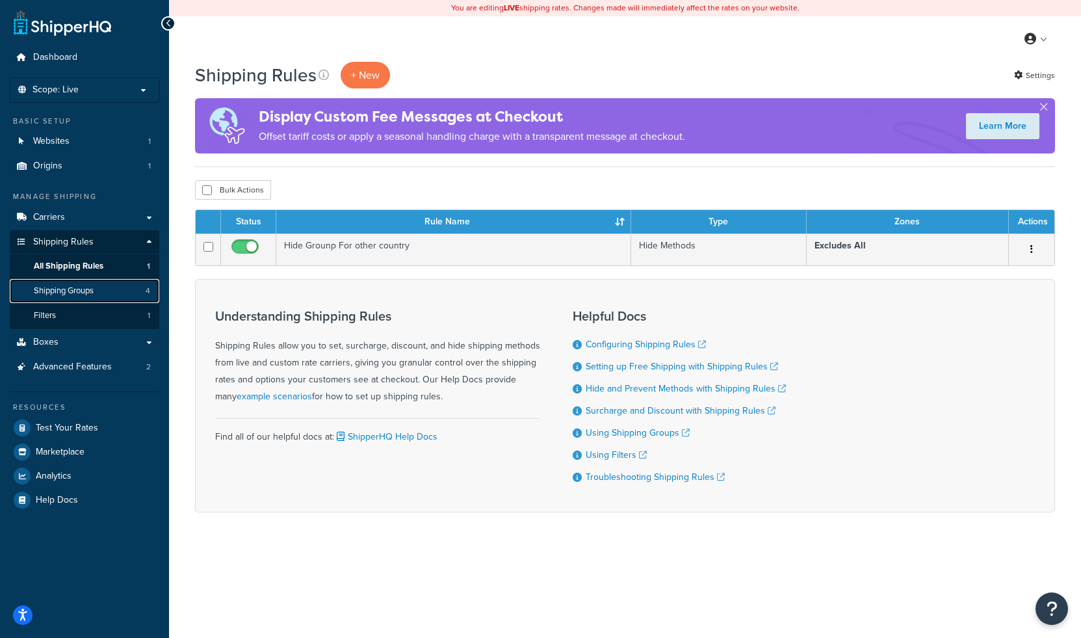
click at [83, 292] on span "Shipping Groups" at bounding box center [64, 290] width 60 height 11
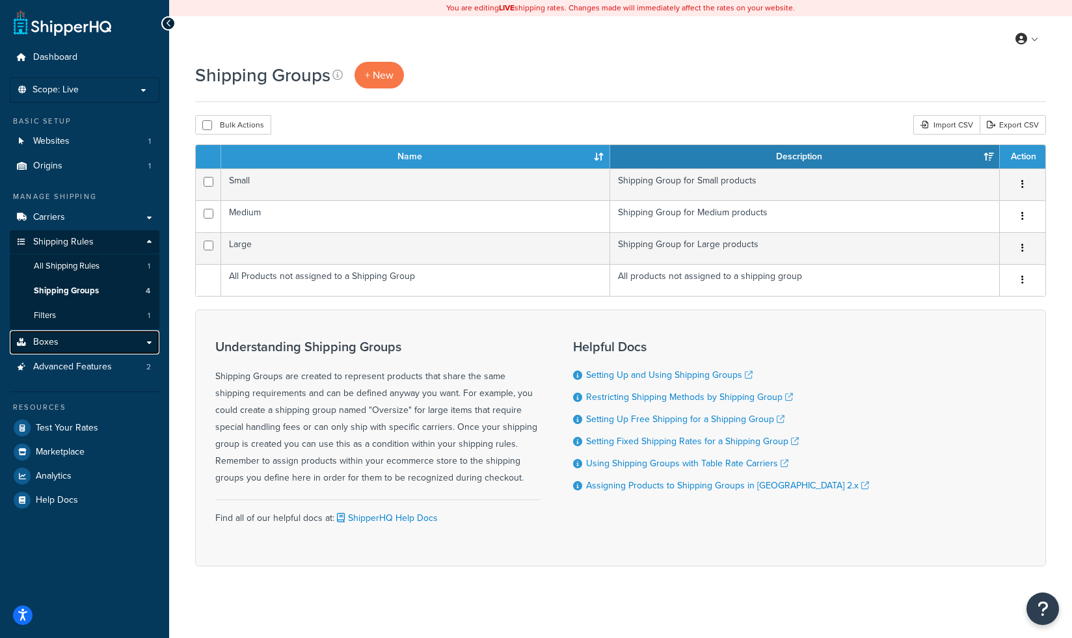
click at [59, 345] on link "Boxes" at bounding box center [85, 342] width 150 height 24
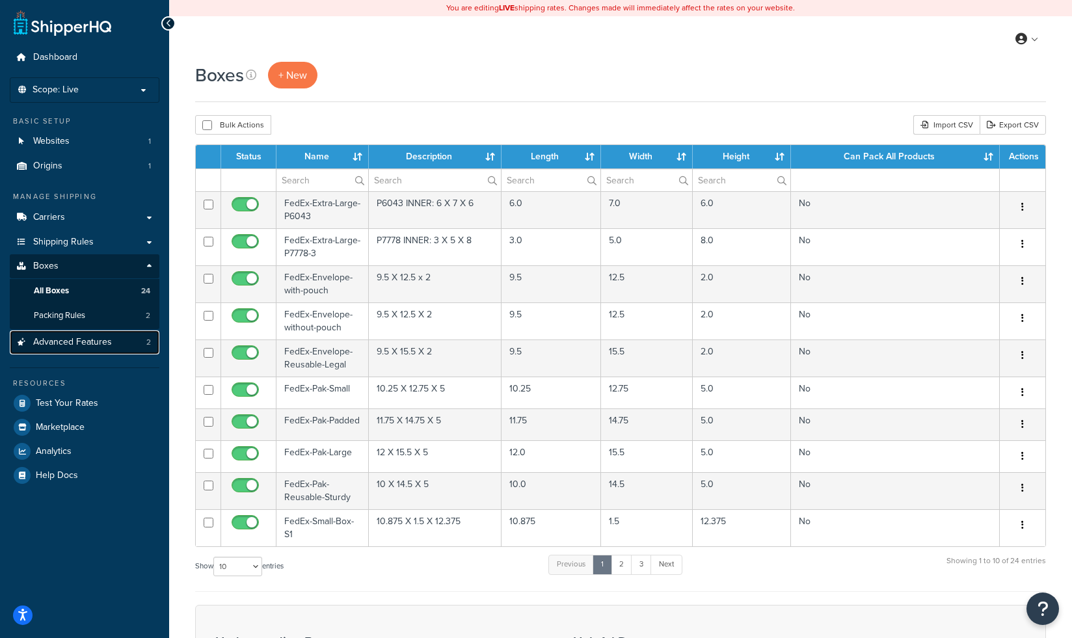
click at [72, 339] on span "Advanced Features" at bounding box center [72, 342] width 79 height 11
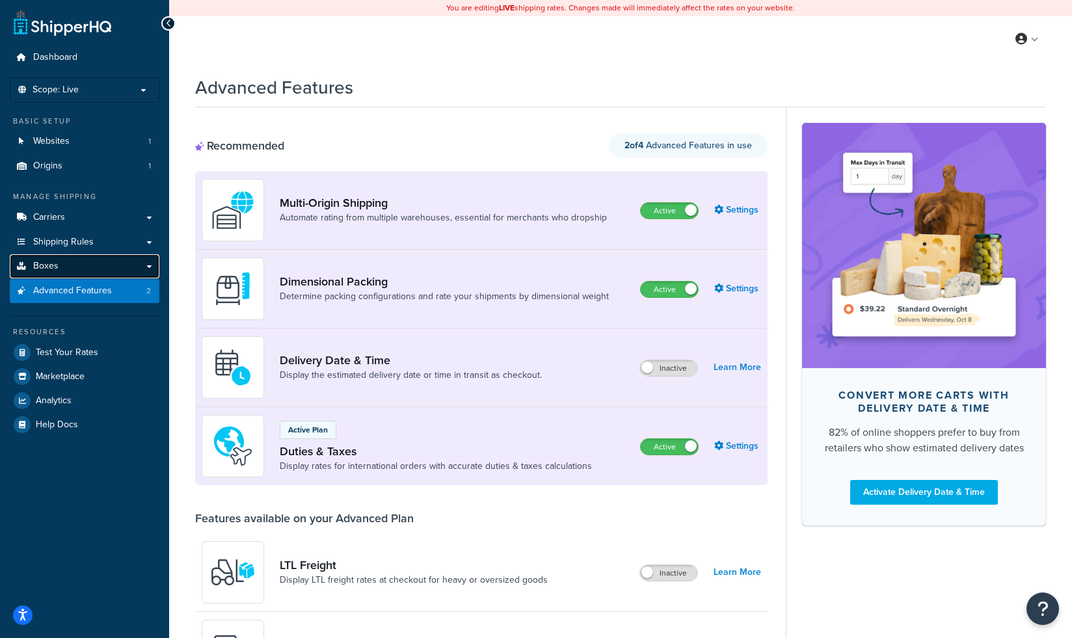
click at [65, 266] on link "Boxes" at bounding box center [85, 266] width 150 height 24
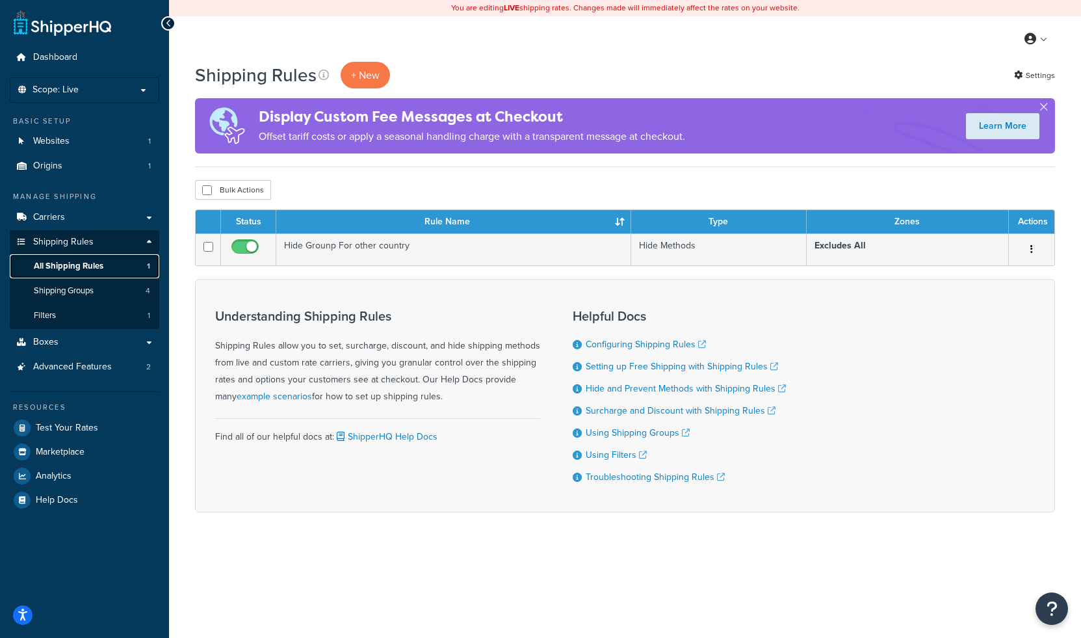
click at [71, 269] on span "All Shipping Rules" at bounding box center [69, 266] width 70 height 11
click at [66, 290] on span "Shipping Groups" at bounding box center [64, 290] width 60 height 11
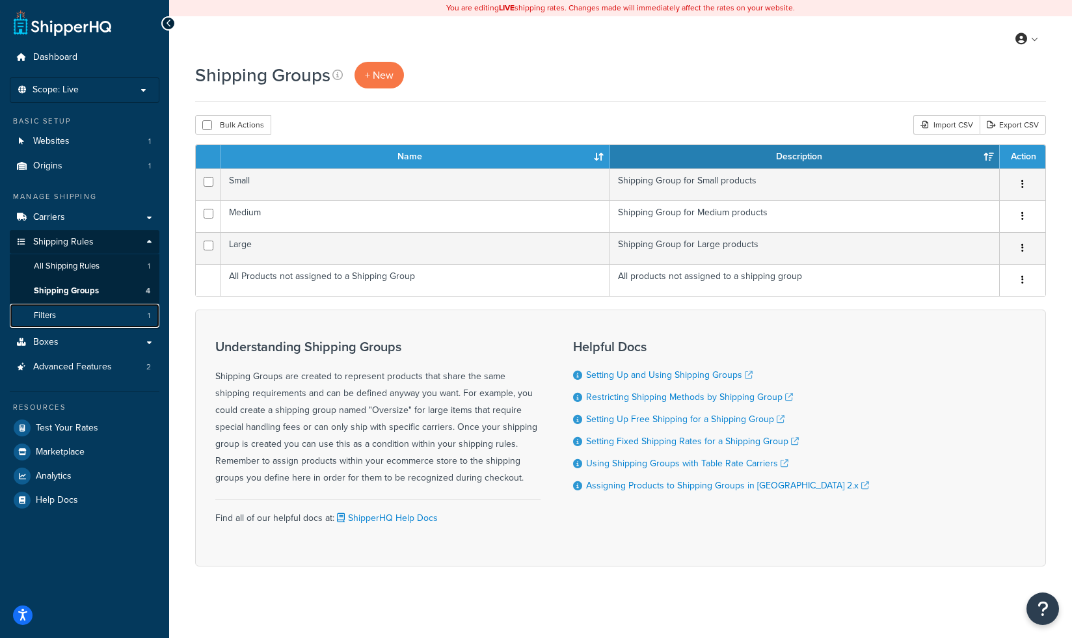
click at [59, 311] on link "Filters 1" at bounding box center [85, 316] width 150 height 24
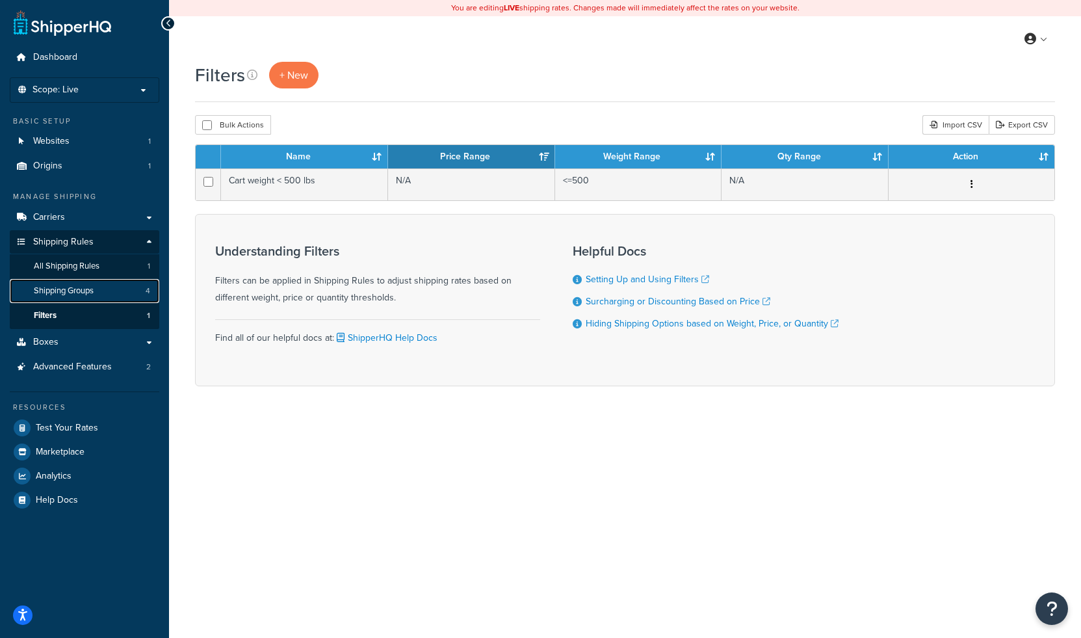
click at [90, 290] on span "Shipping Groups" at bounding box center [64, 290] width 60 height 11
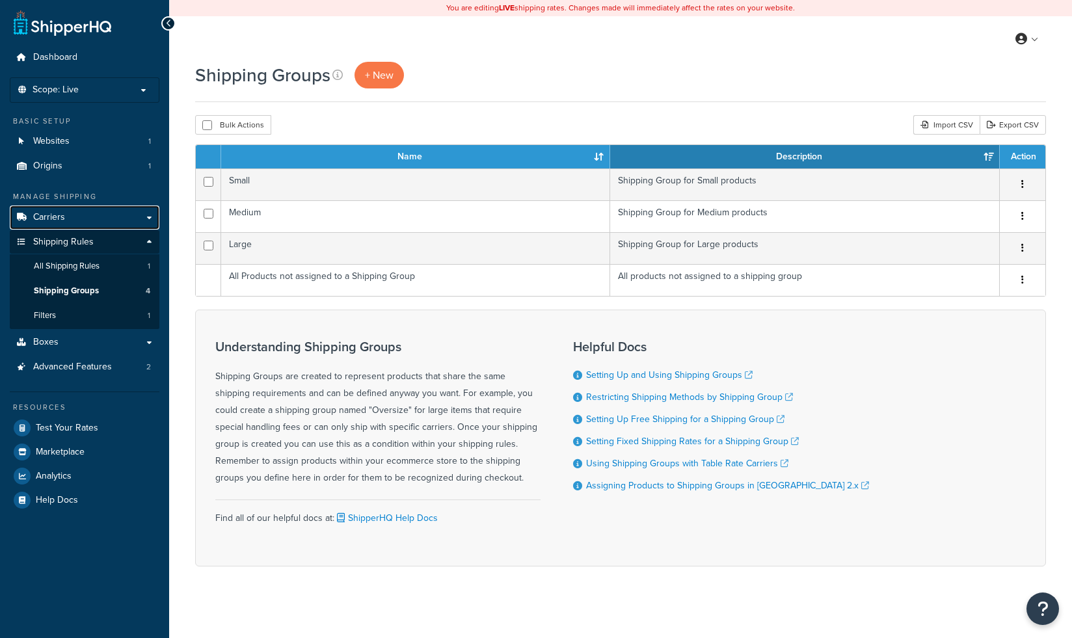
click at [144, 214] on link "Carriers" at bounding box center [85, 217] width 150 height 24
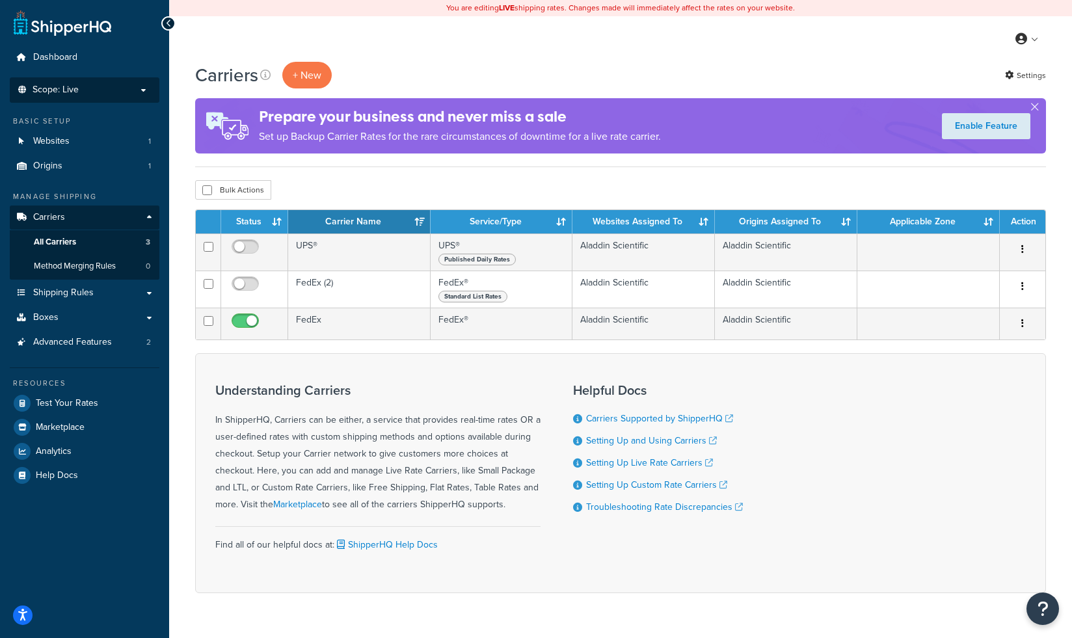
click at [120, 85] on p "Scope: Live" at bounding box center [85, 90] width 138 height 11
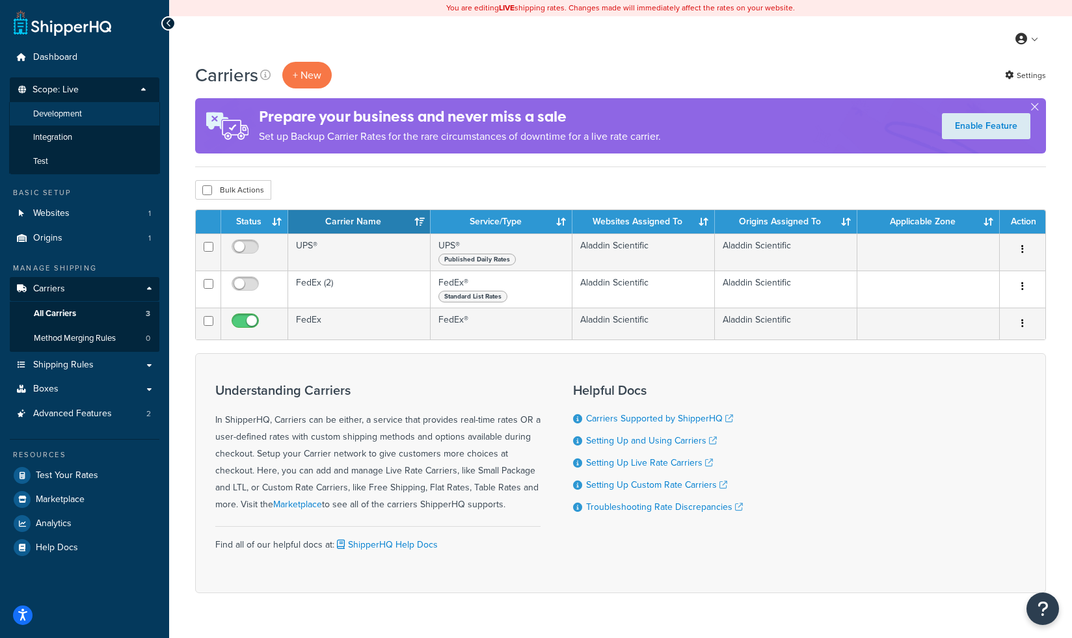
click at [101, 118] on li "Development" at bounding box center [84, 114] width 151 height 24
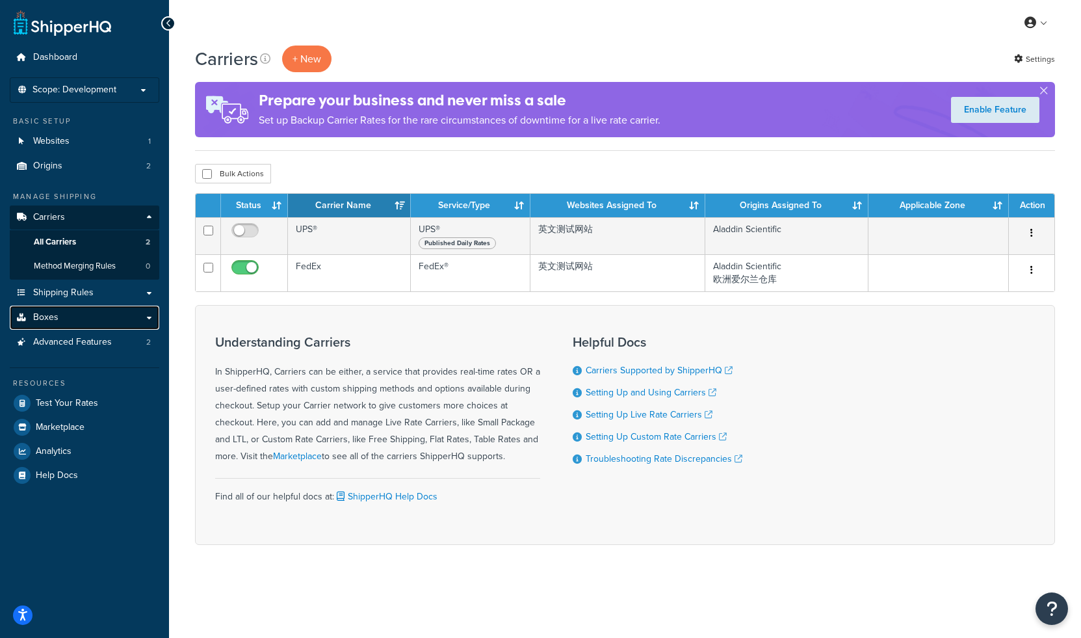
click at [52, 316] on span "Boxes" at bounding box center [45, 317] width 25 height 11
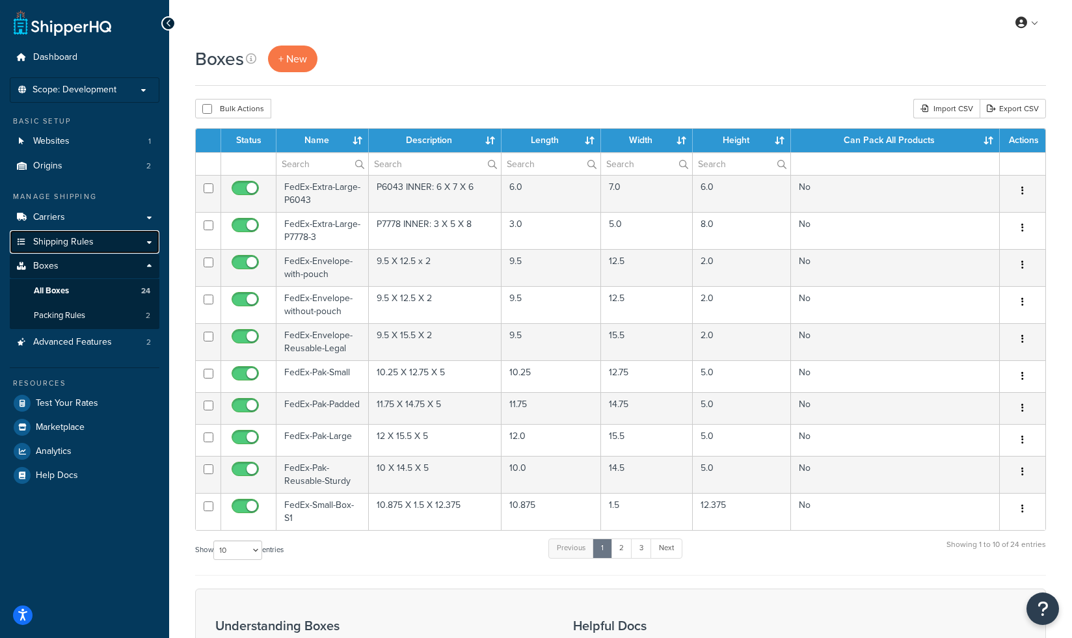
click at [81, 245] on span "Shipping Rules" at bounding box center [63, 242] width 60 height 11
click at [111, 244] on link "Shipping Rules" at bounding box center [85, 242] width 150 height 24
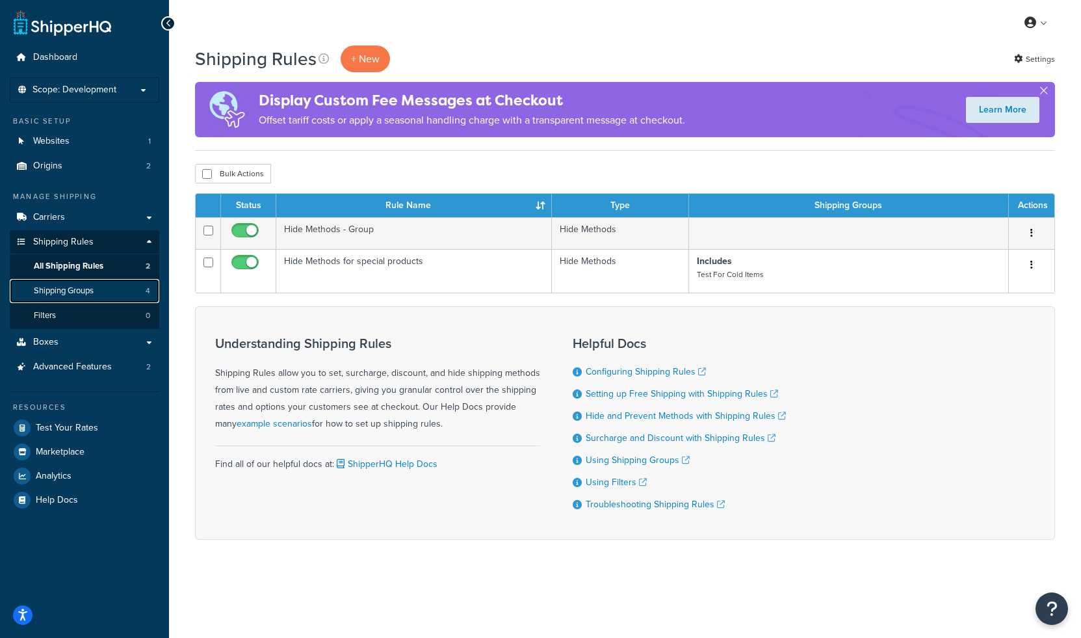
click at [94, 293] on span "Shipping Groups" at bounding box center [64, 290] width 60 height 11
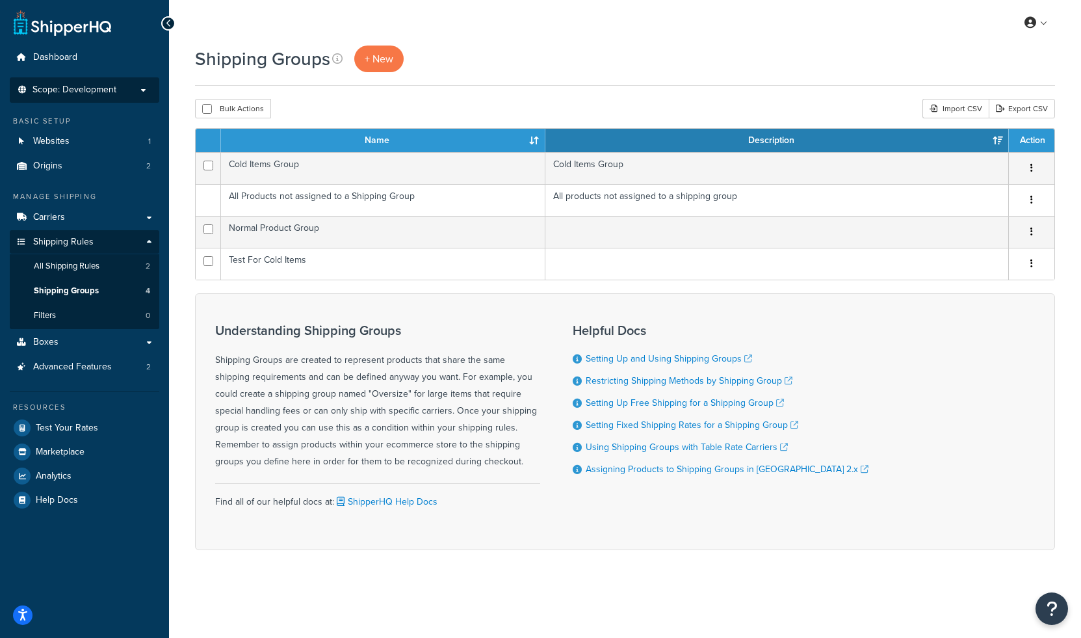
click at [118, 88] on p "Scope: Development" at bounding box center [85, 90] width 138 height 11
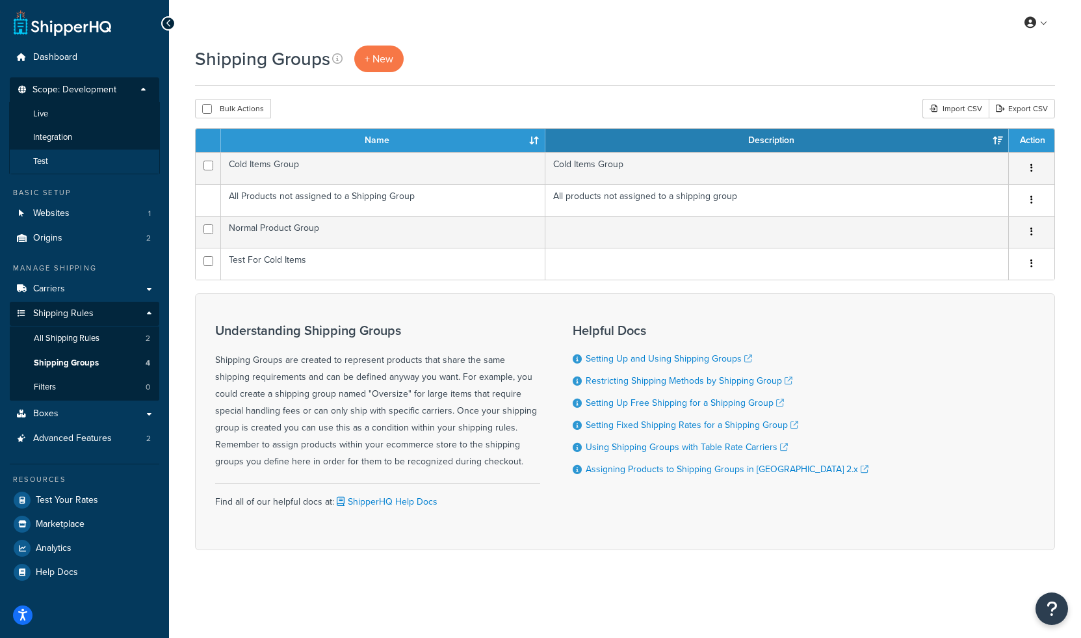
click at [86, 159] on li "Test" at bounding box center [84, 162] width 151 height 24
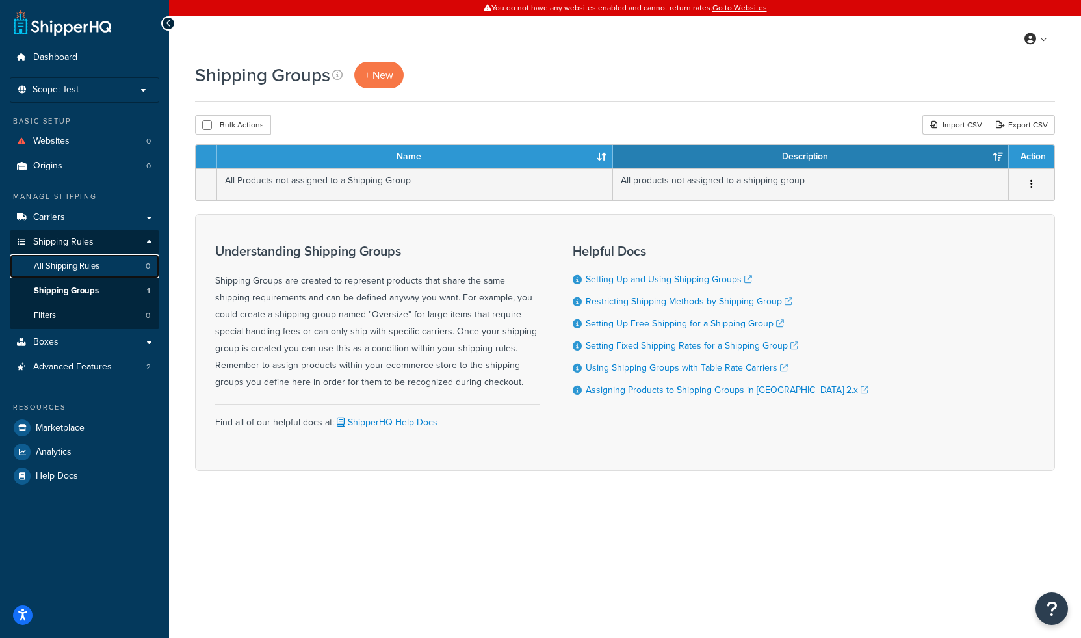
click at [105, 259] on link "All Shipping Rules 0" at bounding box center [85, 266] width 150 height 24
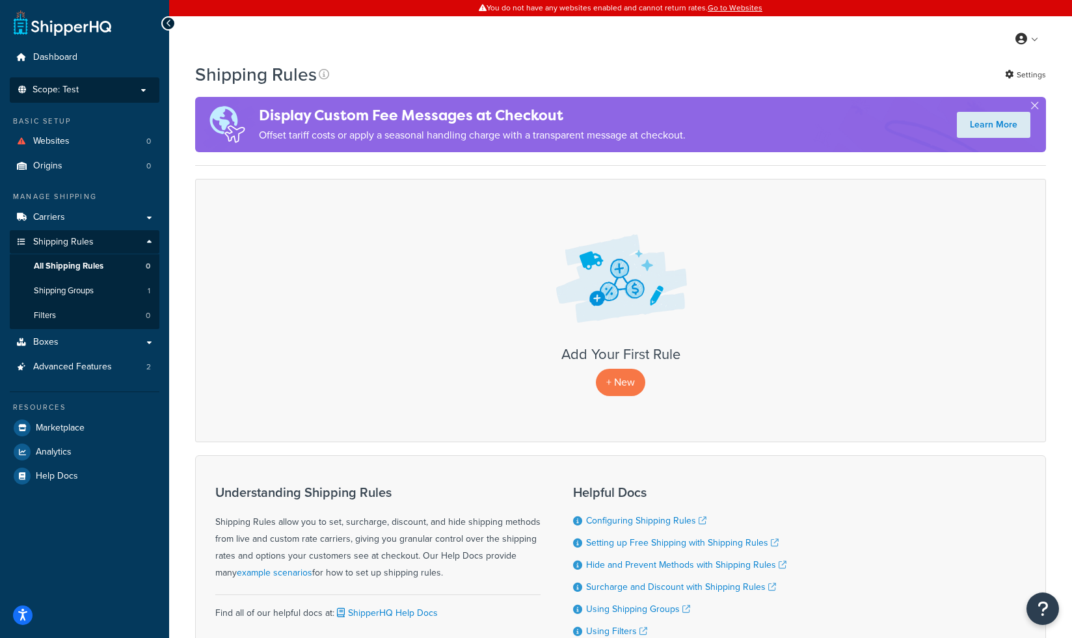
click at [111, 88] on p "Scope: Test" at bounding box center [85, 90] width 138 height 11
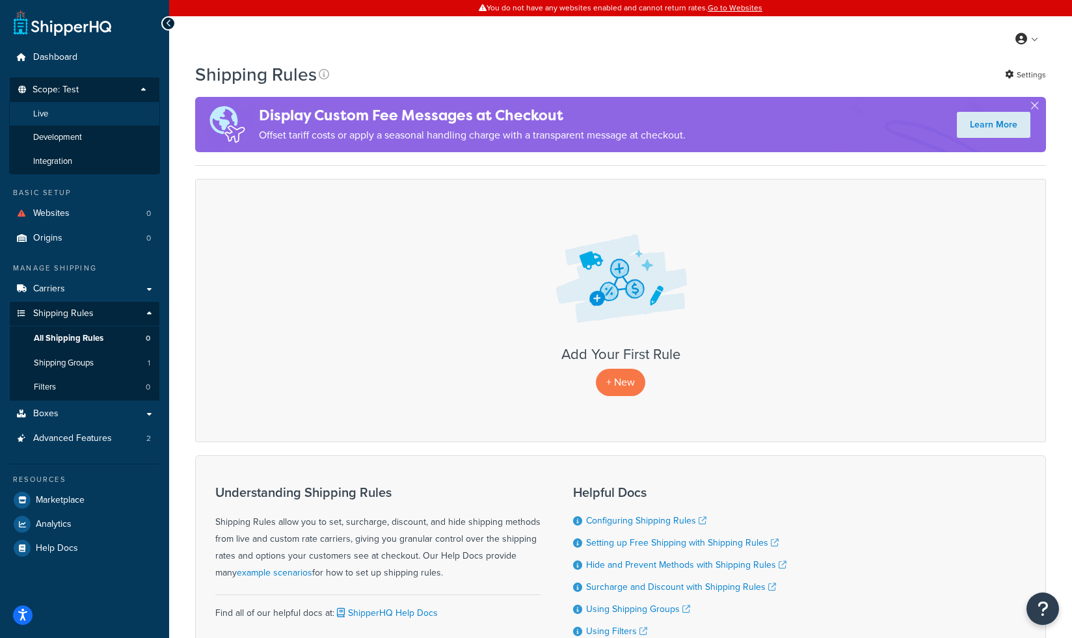
click at [86, 122] on li "Live" at bounding box center [84, 114] width 151 height 24
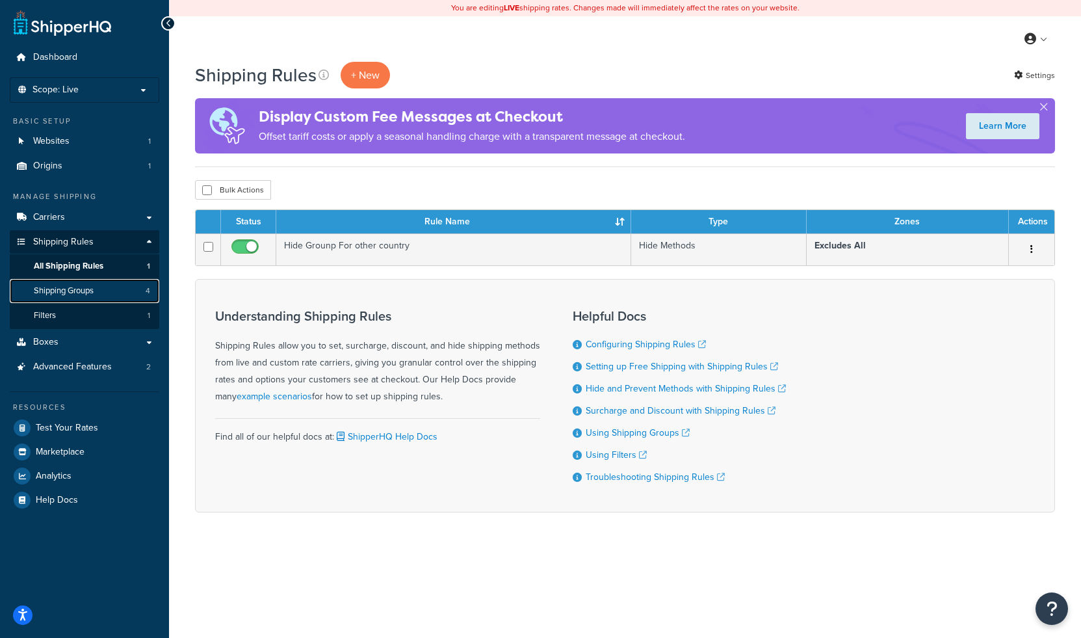
click at [81, 289] on span "Shipping Groups" at bounding box center [64, 290] width 60 height 11
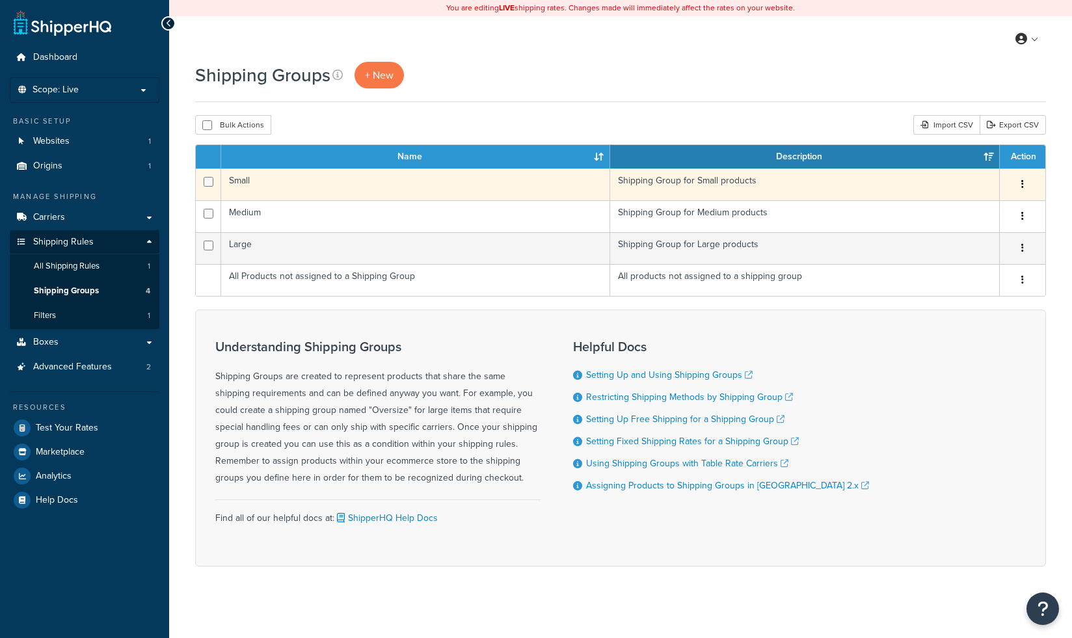
click at [1020, 185] on button "button" at bounding box center [1022, 184] width 18 height 21
click at [968, 212] on link "Edit" at bounding box center [969, 211] width 103 height 27
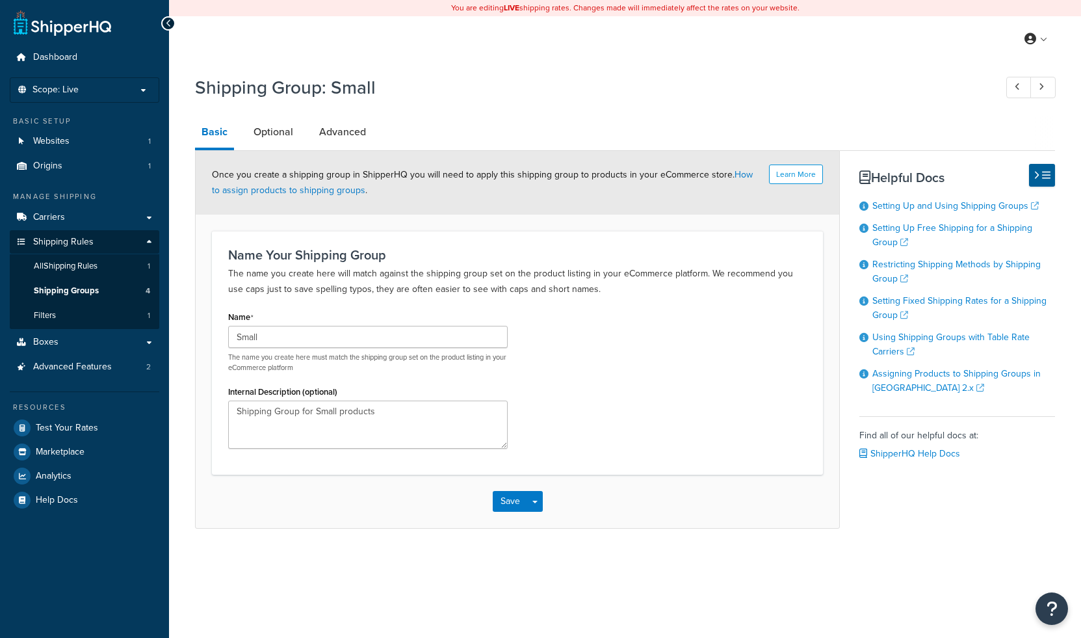
click at [629, 334] on div "Name Small The name you create here must match the shipping group set on the pr…" at bounding box center [518, 383] width 598 height 151
click at [262, 126] on link "Optional" at bounding box center [273, 131] width 53 height 31
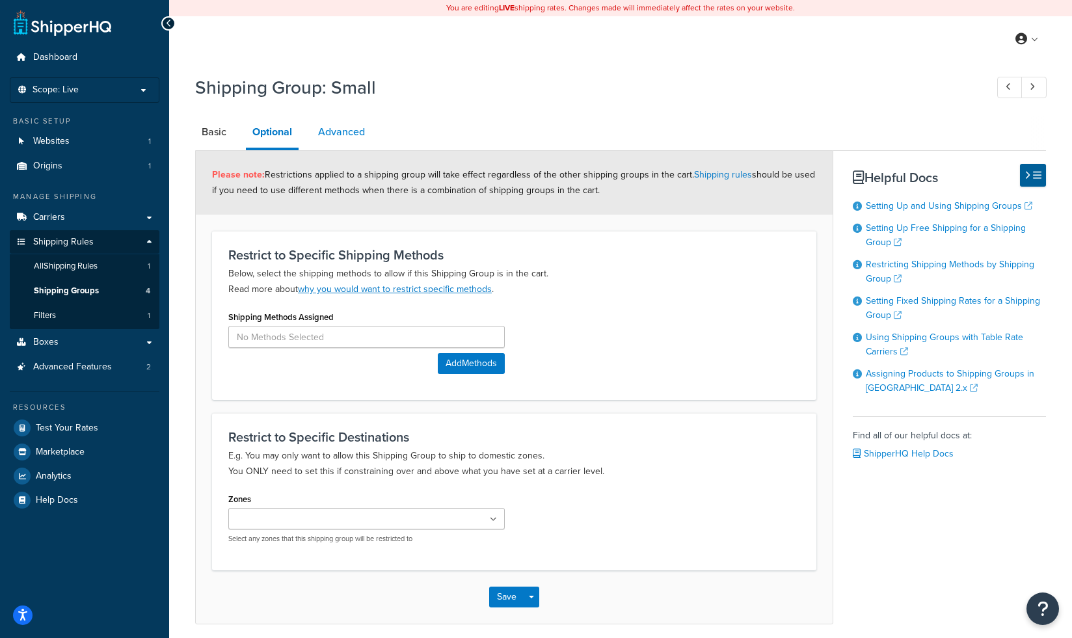
click at [340, 137] on link "Advanced" at bounding box center [341, 131] width 60 height 31
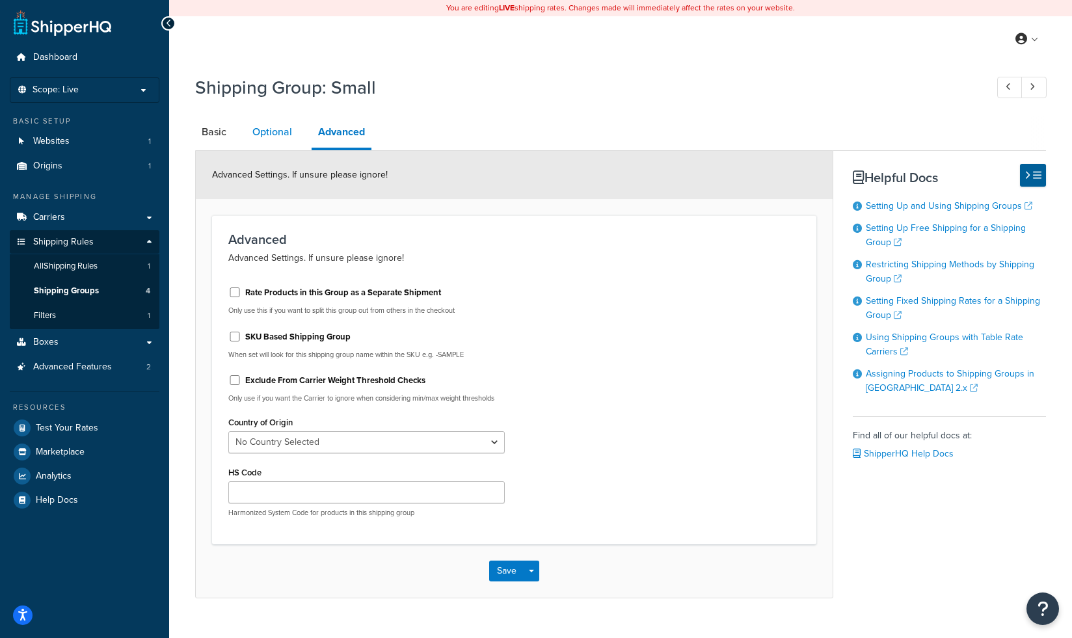
click at [289, 142] on link "Optional" at bounding box center [272, 131] width 53 height 31
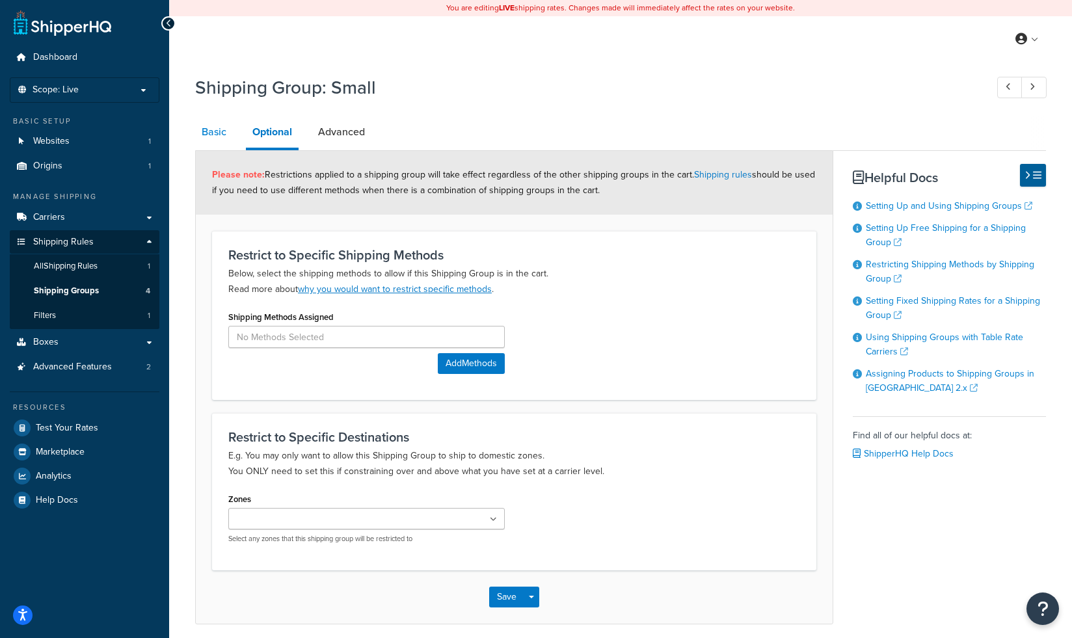
click at [222, 135] on link "Basic" at bounding box center [214, 131] width 38 height 31
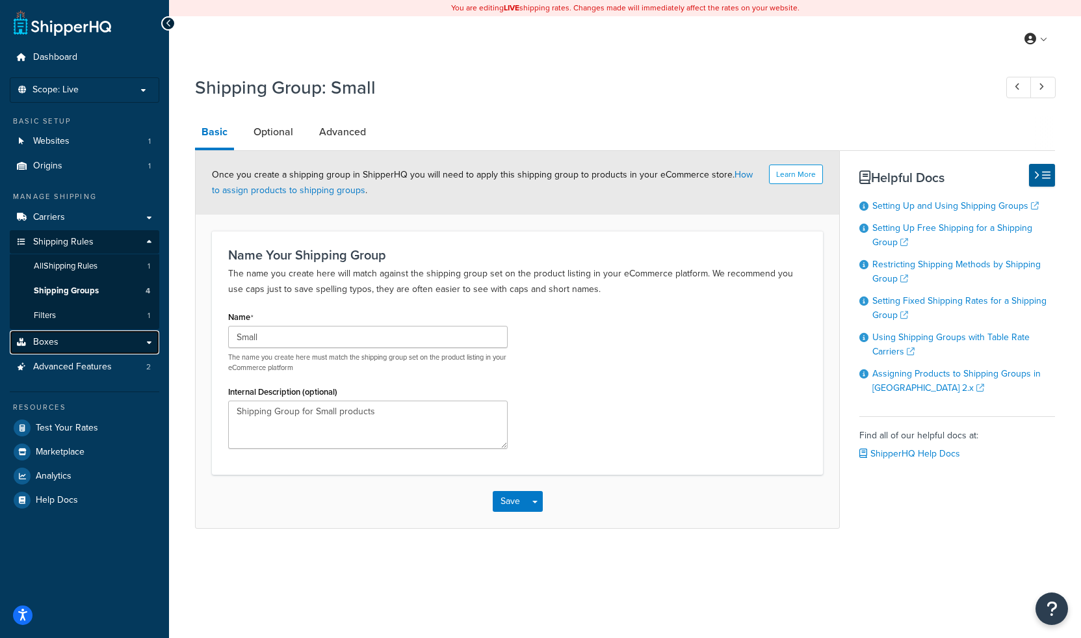
click at [91, 348] on link "Boxes" at bounding box center [85, 342] width 150 height 24
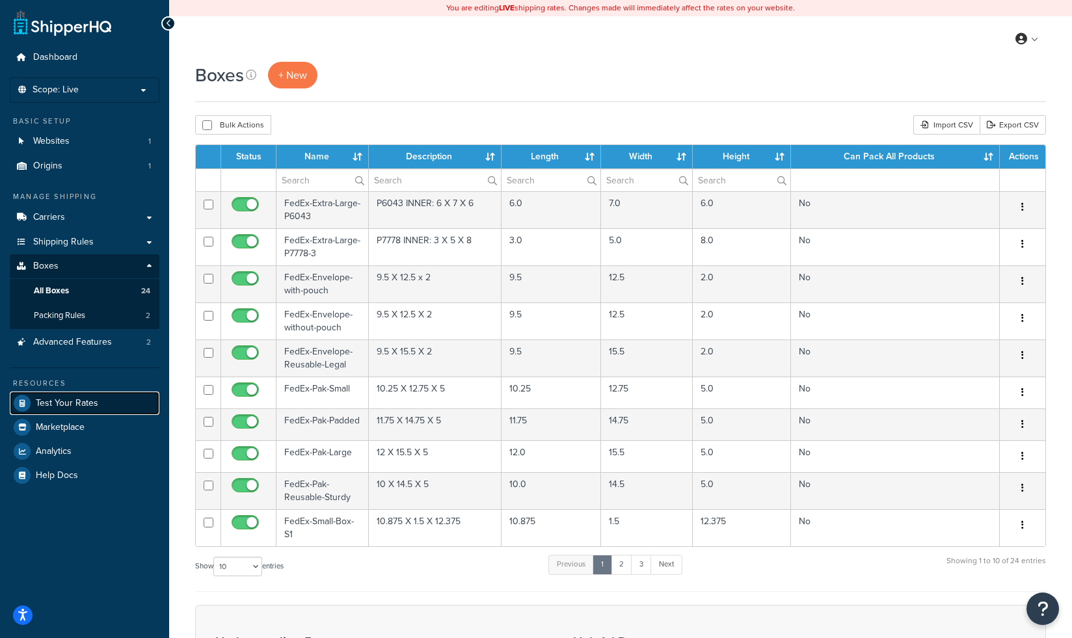
click at [81, 409] on link "Test Your Rates" at bounding box center [85, 402] width 150 height 23
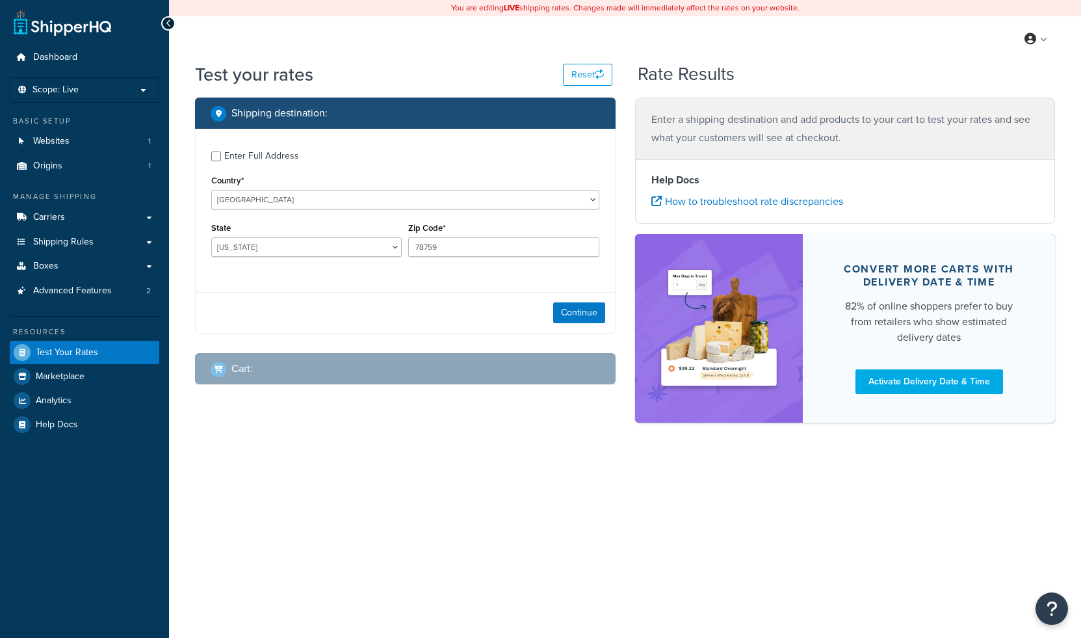
select select "[GEOGRAPHIC_DATA]"
click at [565, 308] on button "Continue" at bounding box center [579, 312] width 52 height 21
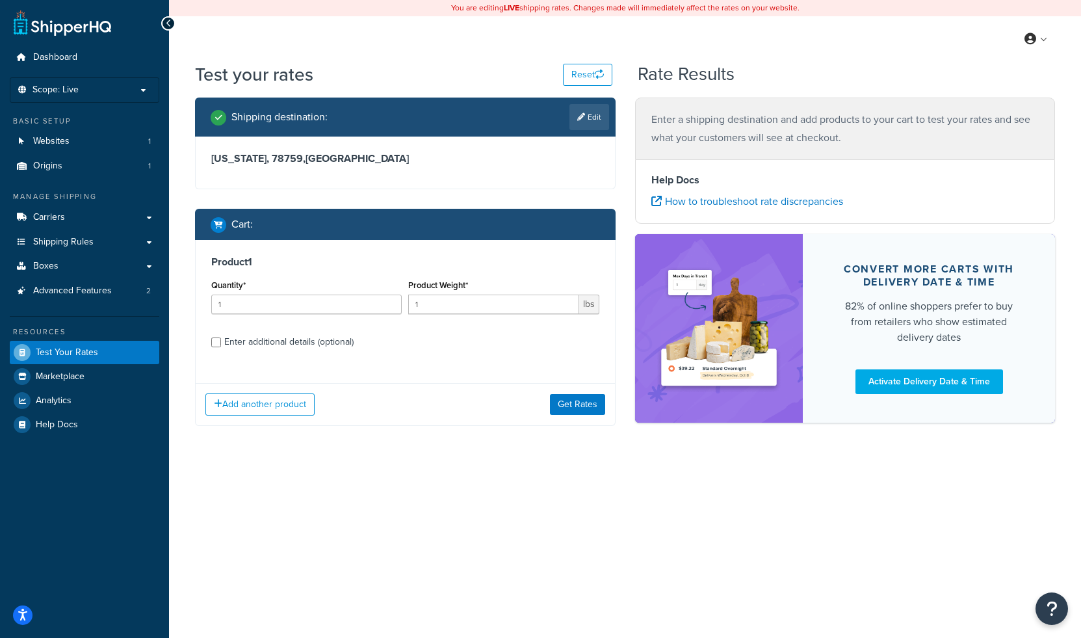
click at [271, 346] on div "Enter additional details (optional)" at bounding box center [288, 342] width 129 height 18
click at [221, 346] on input "Enter additional details (optional)" at bounding box center [216, 343] width 10 height 10
checkbox input "true"
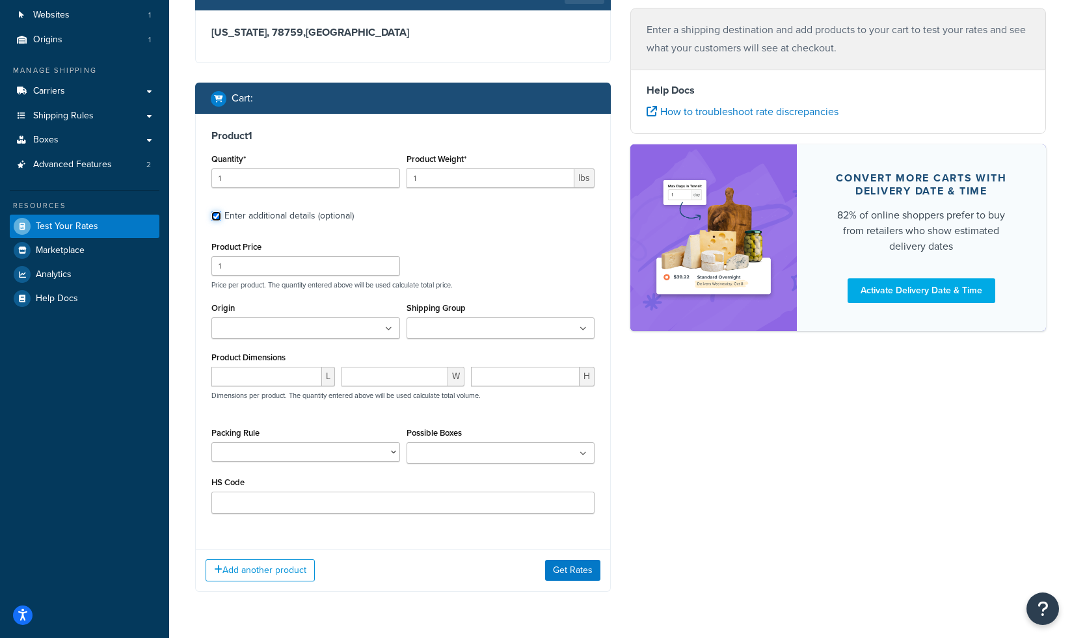
scroll to position [139, 0]
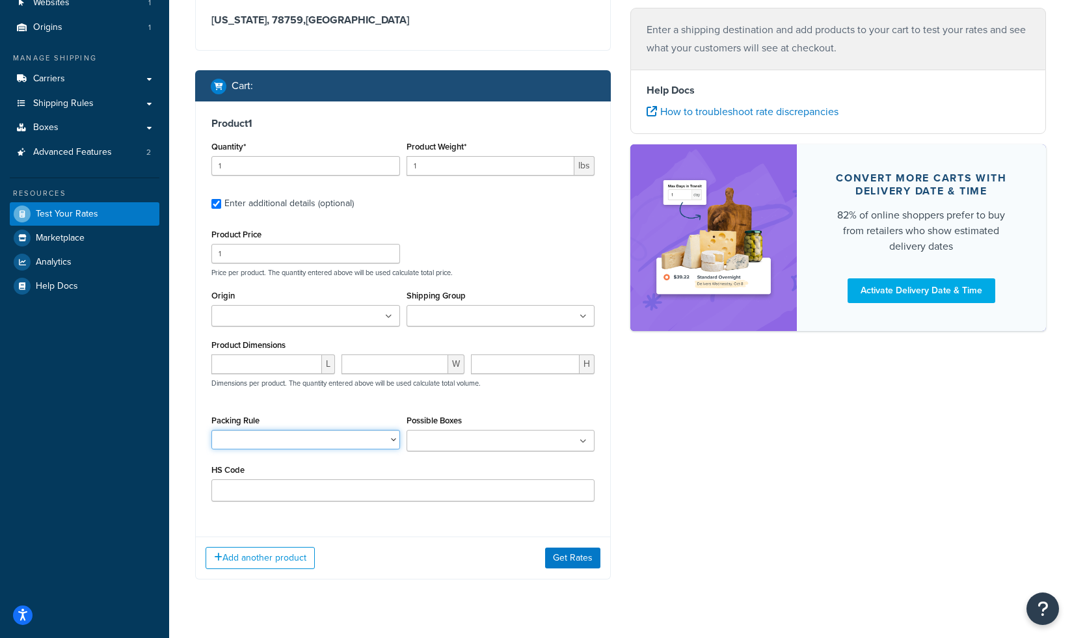
click at [387, 442] on select "For Normal Products For Special Products" at bounding box center [305, 440] width 189 height 20
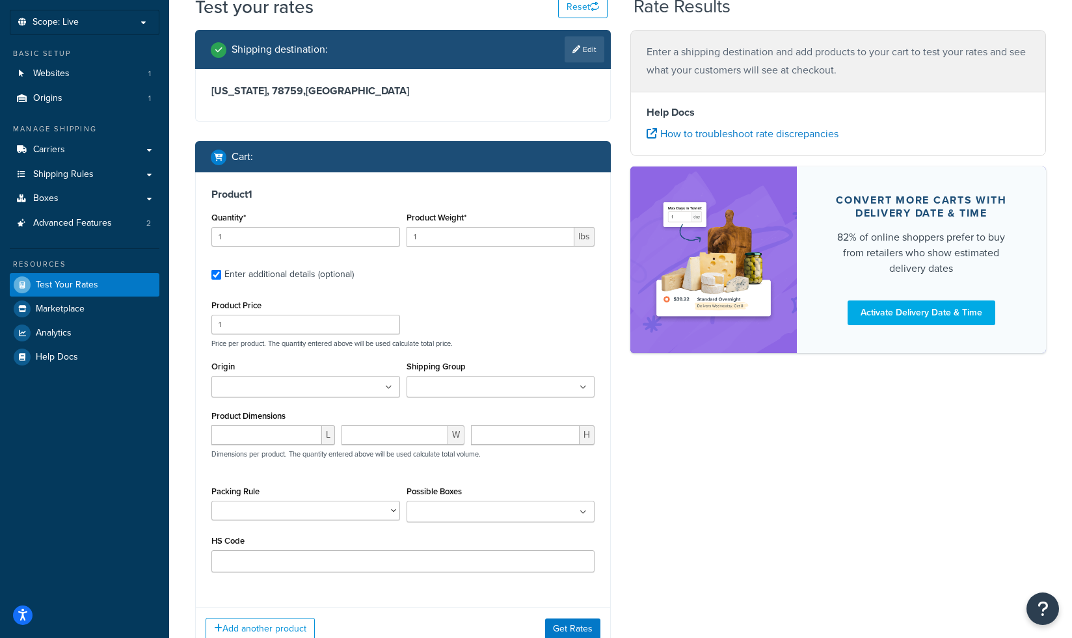
scroll to position [0, 0]
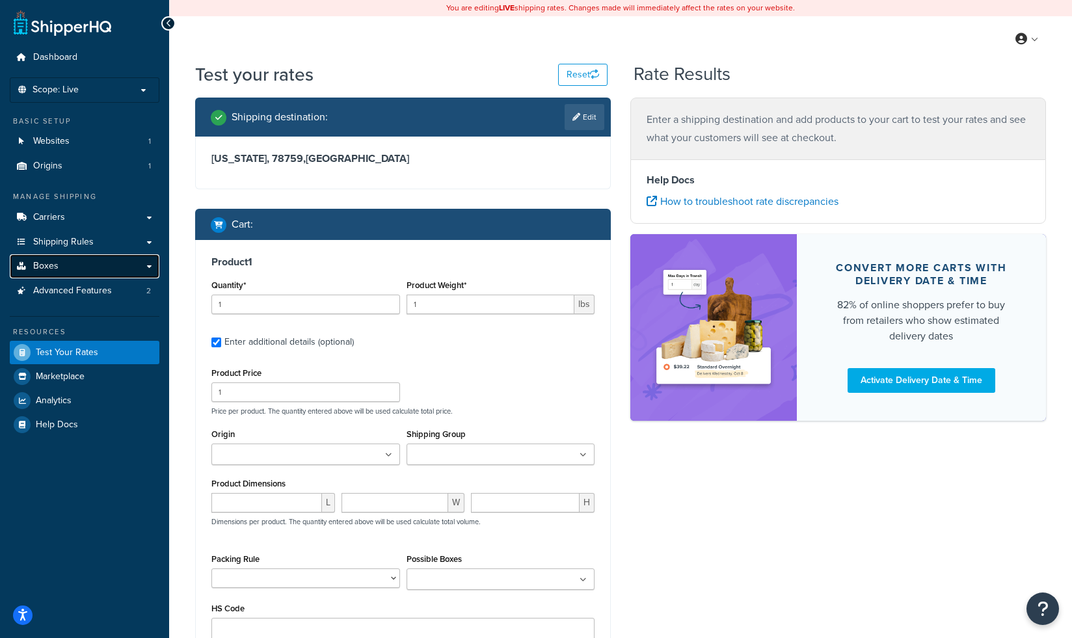
click at [53, 269] on span "Boxes" at bounding box center [45, 266] width 25 height 11
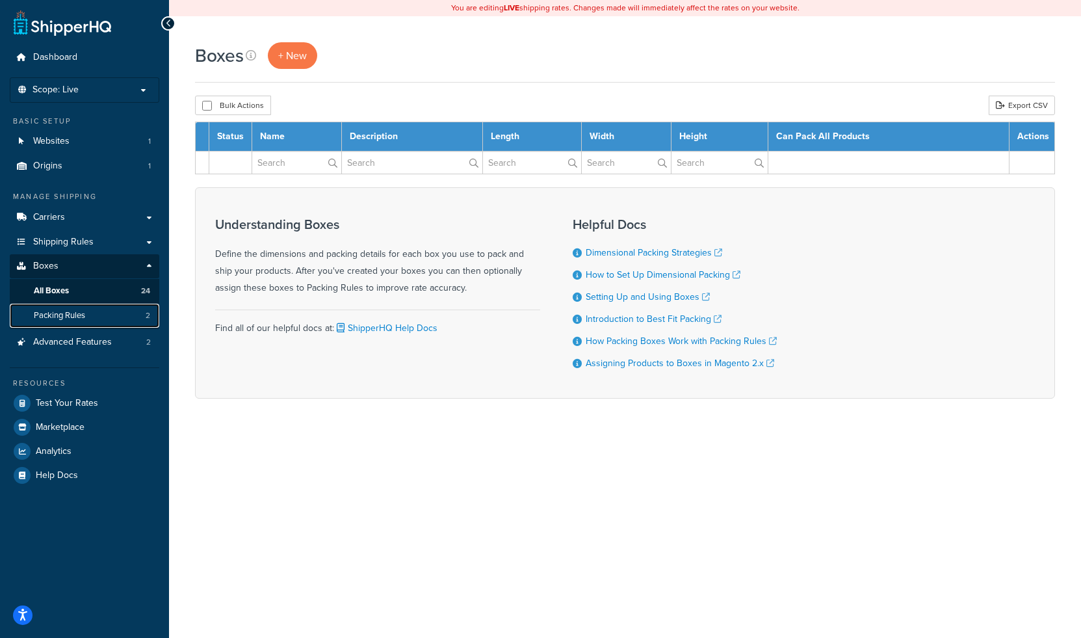
click at [73, 314] on span "Packing Rules" at bounding box center [59, 315] width 51 height 11
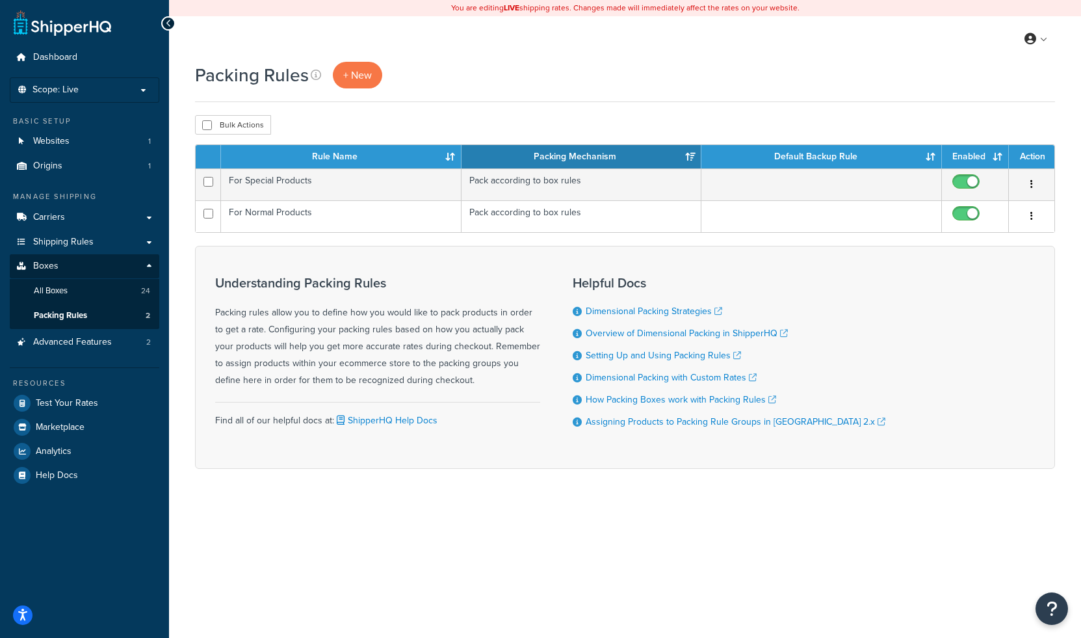
click at [358, 280] on h3 "Understanding Packing Rules" at bounding box center [377, 283] width 325 height 14
click at [543, 464] on div "Understanding Packing Rules Packing rules allow you to define how you would lik…" at bounding box center [625, 357] width 860 height 223
drag, startPoint x: 305, startPoint y: 76, endPoint x: 185, endPoint y: 77, distance: 120.3
click at [185, 77] on div "Packing Rules + New Bulk Actions Duplicate Delete Contact Us Send Us A Message …" at bounding box center [625, 288] width 912 height 453
copy h1 "Packing Rules"
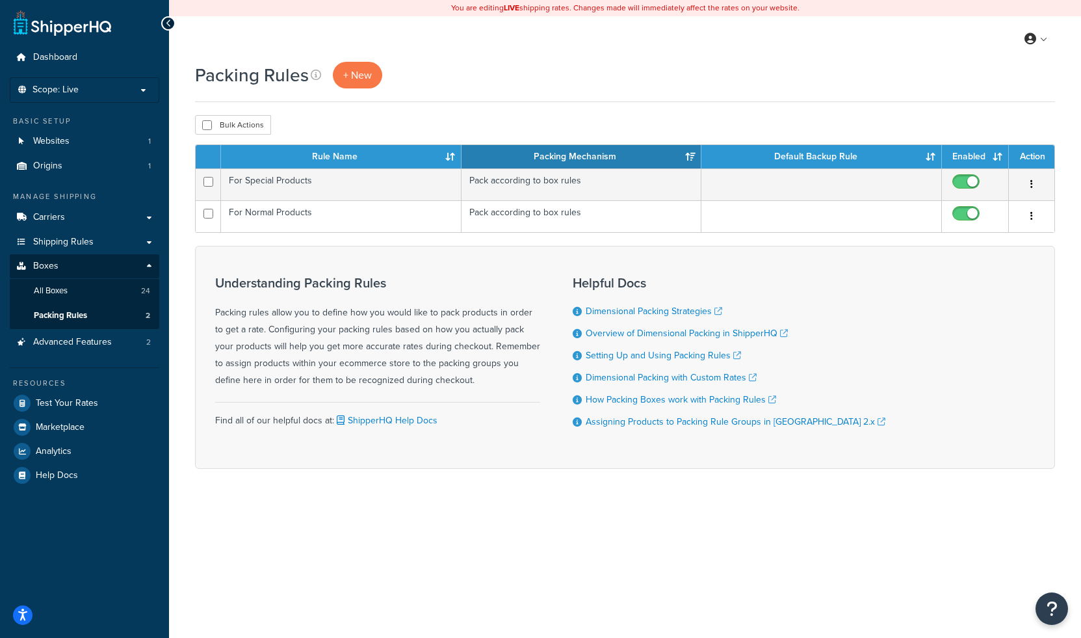
click at [561, 65] on div "Packing Rules + New" at bounding box center [625, 75] width 860 height 27
click at [124, 87] on p "Scope: Live" at bounding box center [85, 90] width 138 height 11
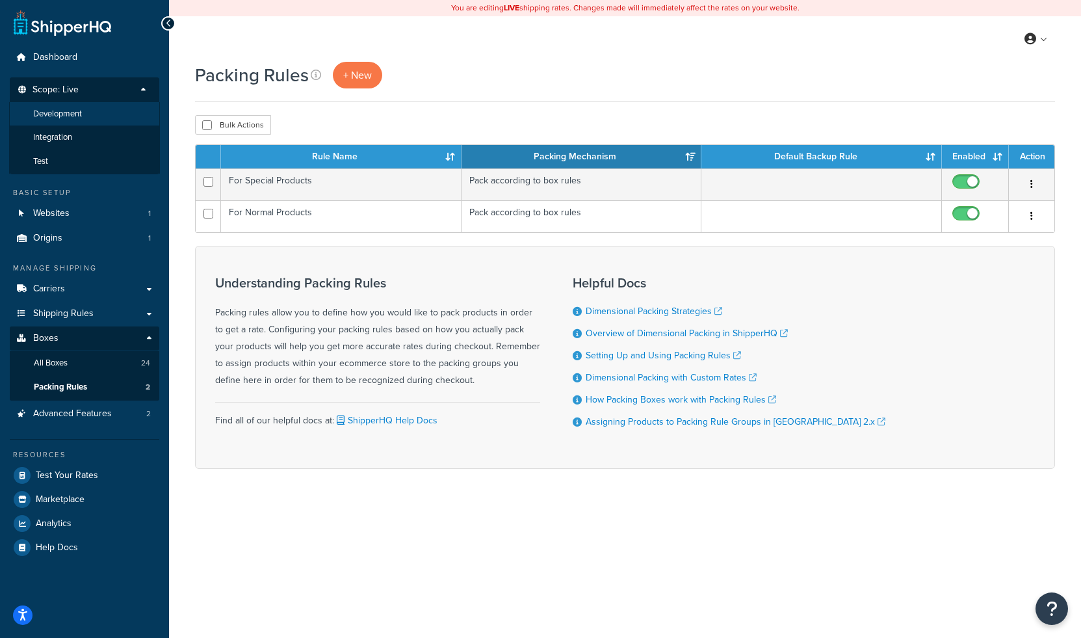
click at [107, 117] on li "Development" at bounding box center [84, 114] width 151 height 24
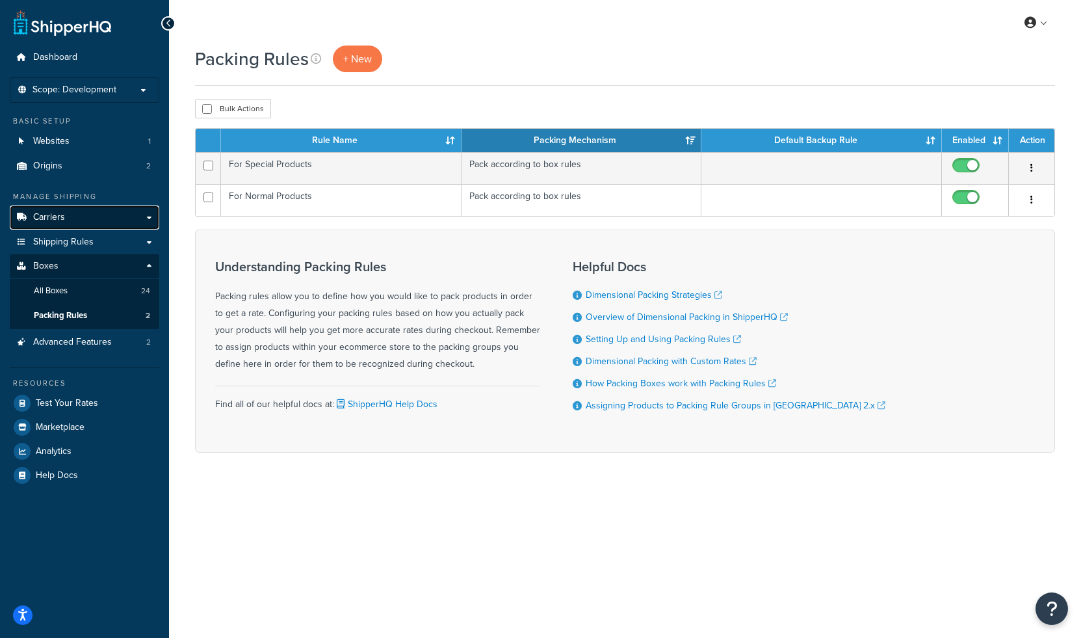
click at [148, 219] on link "Carriers" at bounding box center [85, 217] width 150 height 24
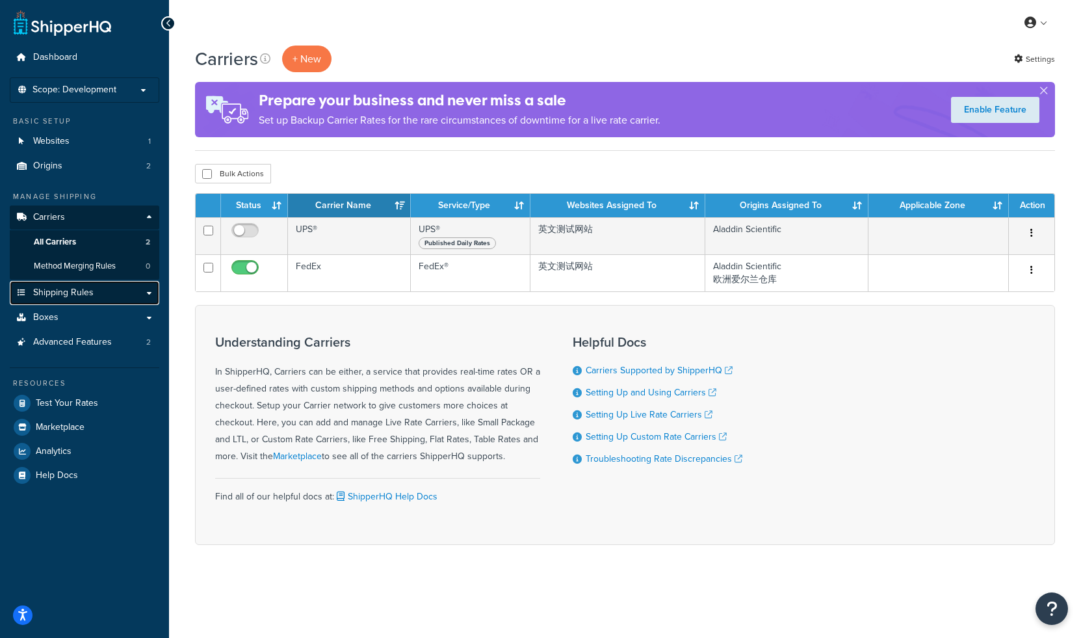
click at [132, 295] on link "Shipping Rules" at bounding box center [85, 293] width 150 height 24
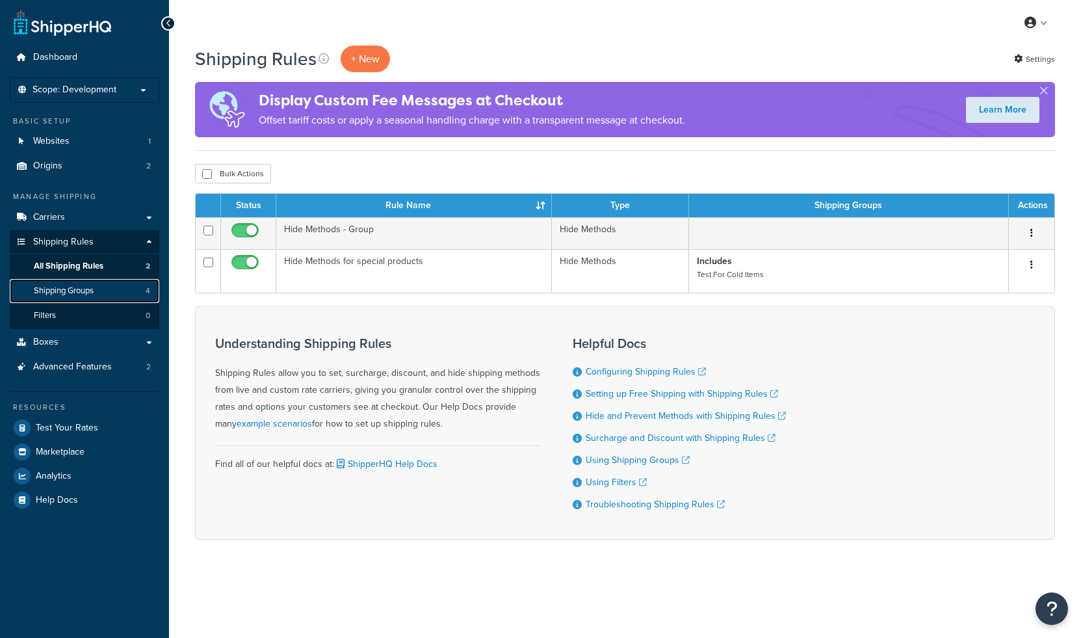
click at [87, 288] on span "Shipping Groups" at bounding box center [64, 290] width 60 height 11
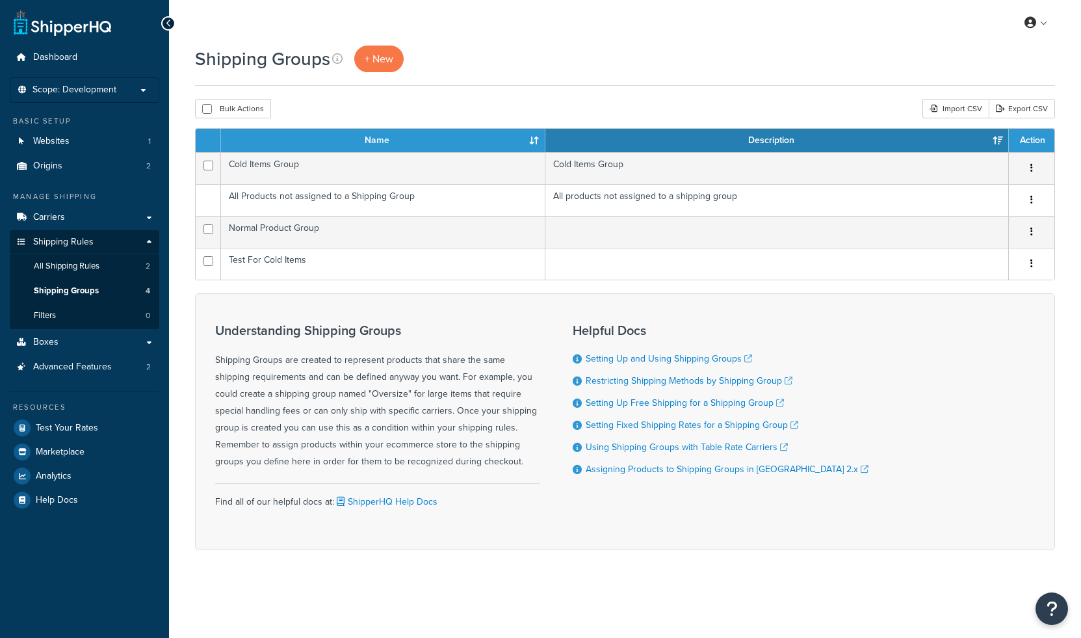
click at [364, 302] on div "Understanding Shipping Groups Shipping Groups are created to represent products…" at bounding box center [625, 421] width 860 height 257
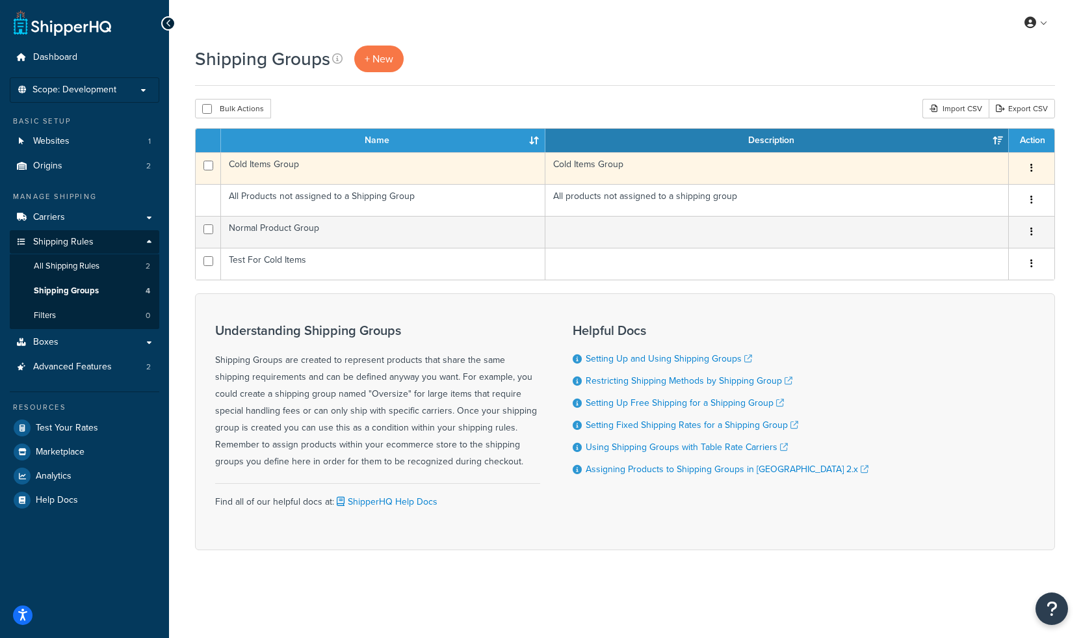
click at [1031, 172] on icon "button" at bounding box center [1032, 167] width 3 height 9
click at [990, 195] on link "Edit" at bounding box center [979, 194] width 103 height 27
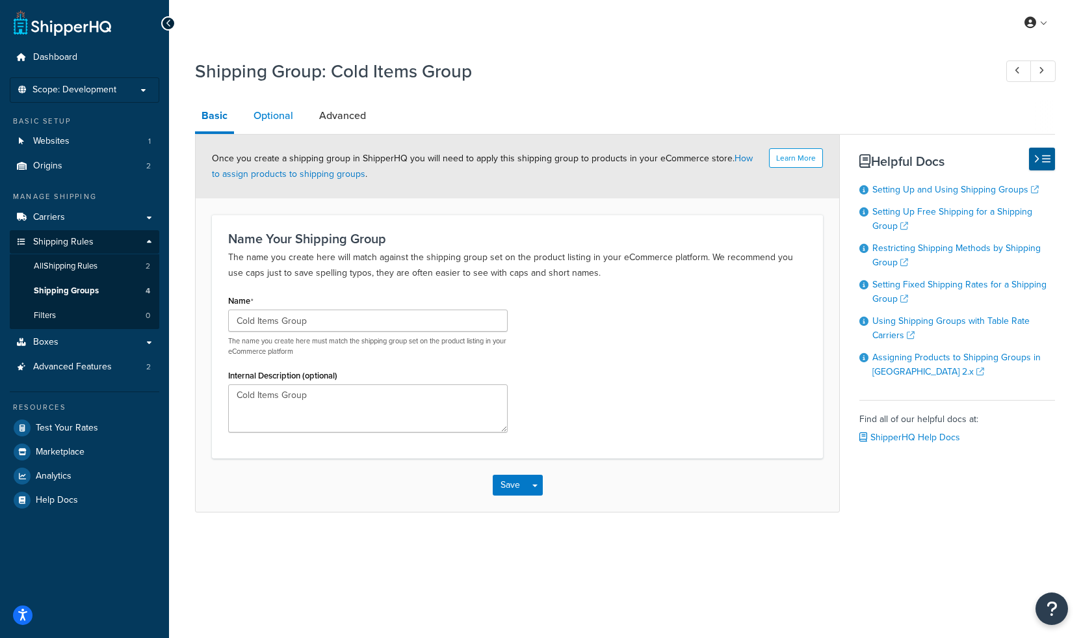
click at [278, 113] on link "Optional" at bounding box center [273, 115] width 53 height 31
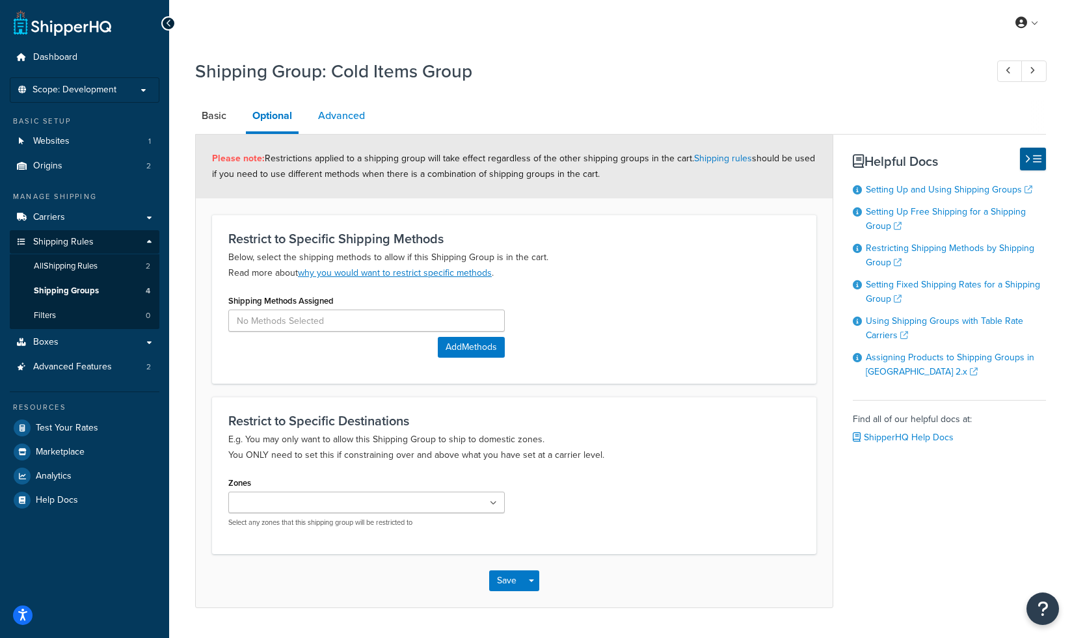
click at [340, 113] on link "Advanced" at bounding box center [341, 115] width 60 height 31
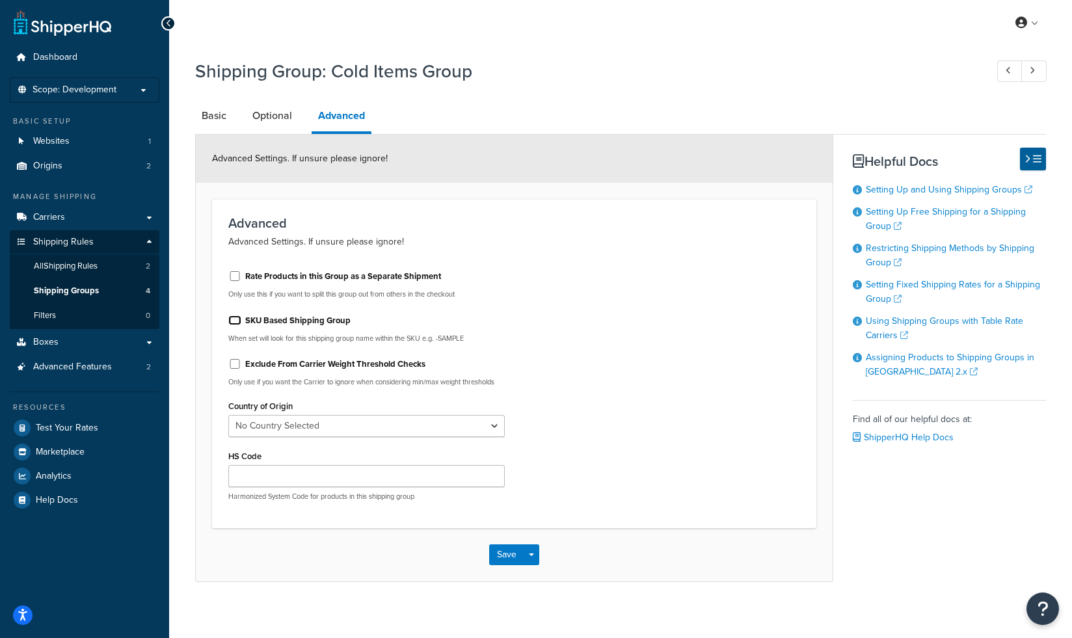
click at [236, 319] on input "SKU Based Shipping Group" at bounding box center [234, 320] width 13 height 10
checkbox input "false"
click at [236, 274] on input "Rate Products in this Group as a Separate Shipment" at bounding box center [234, 276] width 13 height 10
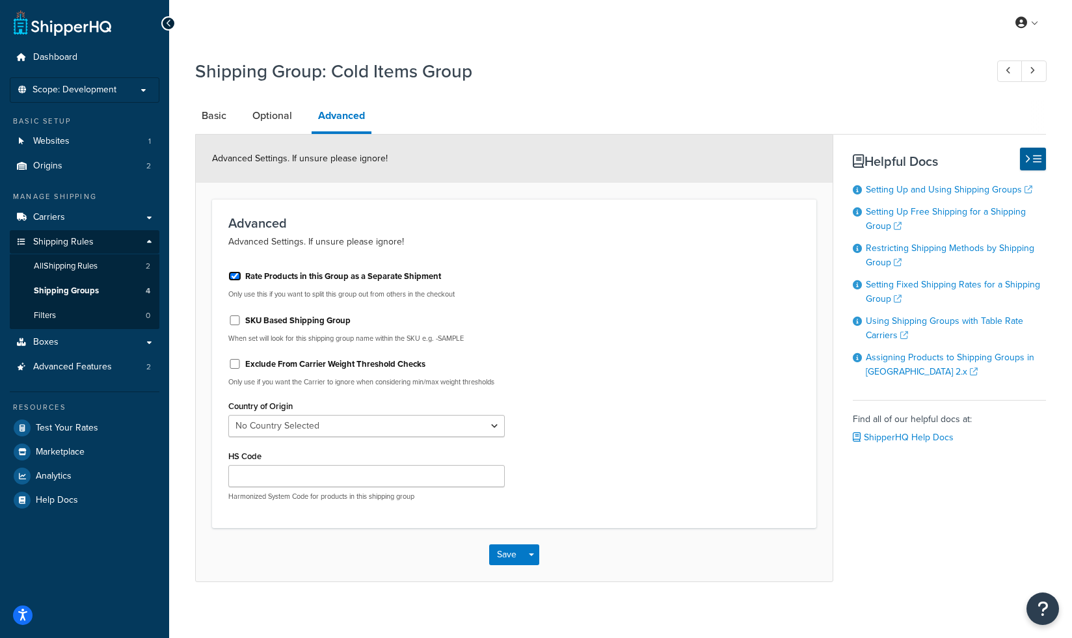
checkbox input "false"
click at [271, 119] on link "Optional" at bounding box center [272, 115] width 53 height 31
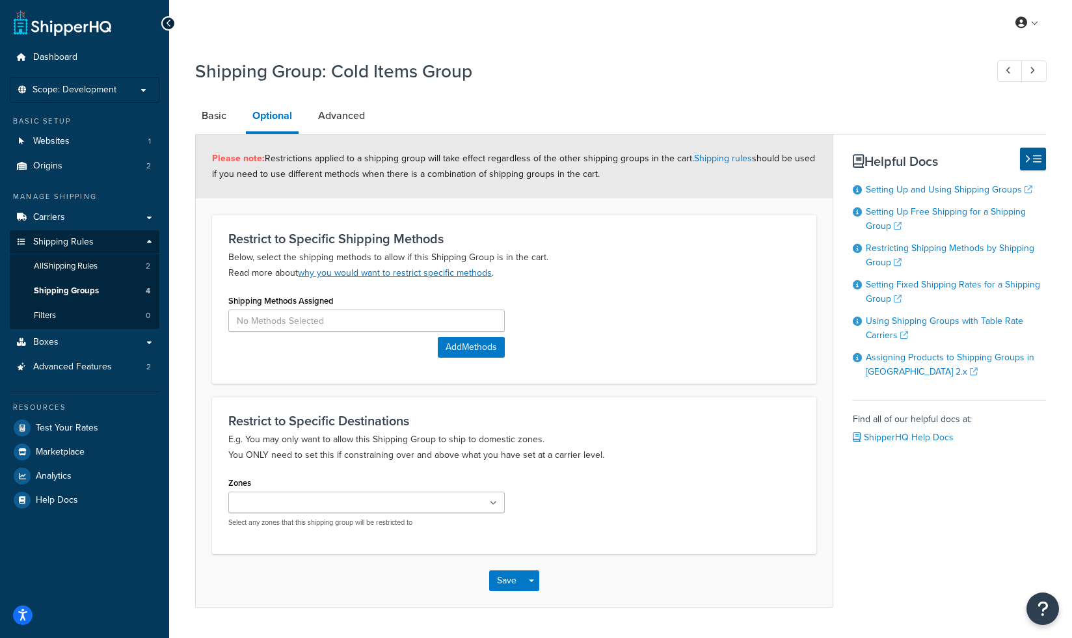
click at [322, 295] on div "Shipping Methods Assigned" at bounding box center [366, 311] width 276 height 40
click at [346, 276] on link "why you would want to restrict specific methods" at bounding box center [395, 273] width 194 height 14
